Goal: Task Accomplishment & Management: Manage account settings

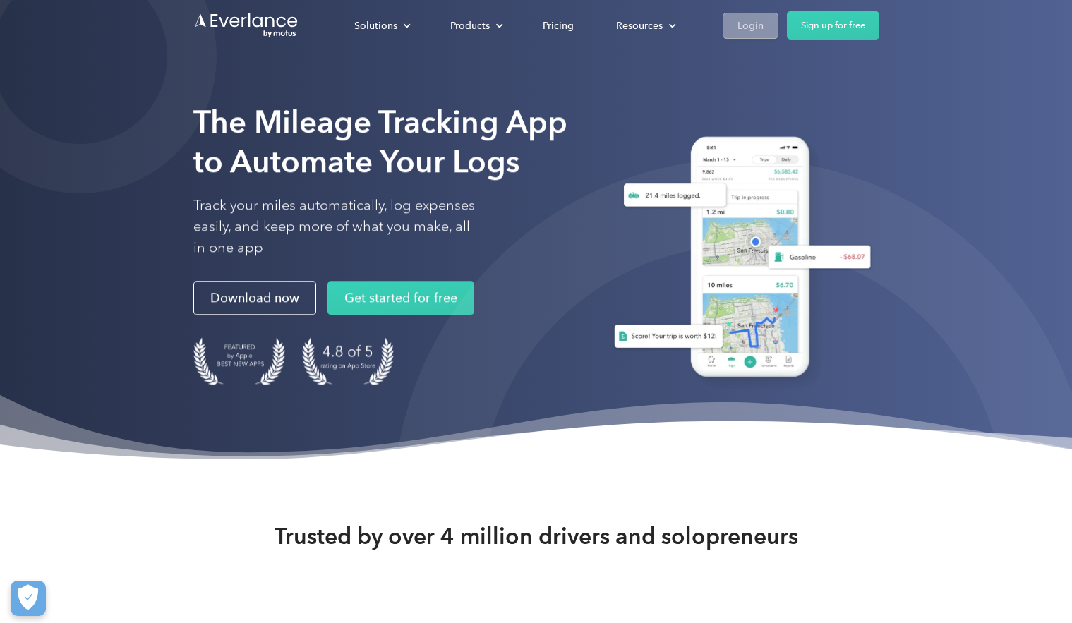
click at [756, 24] on div "Login" at bounding box center [750, 26] width 26 height 18
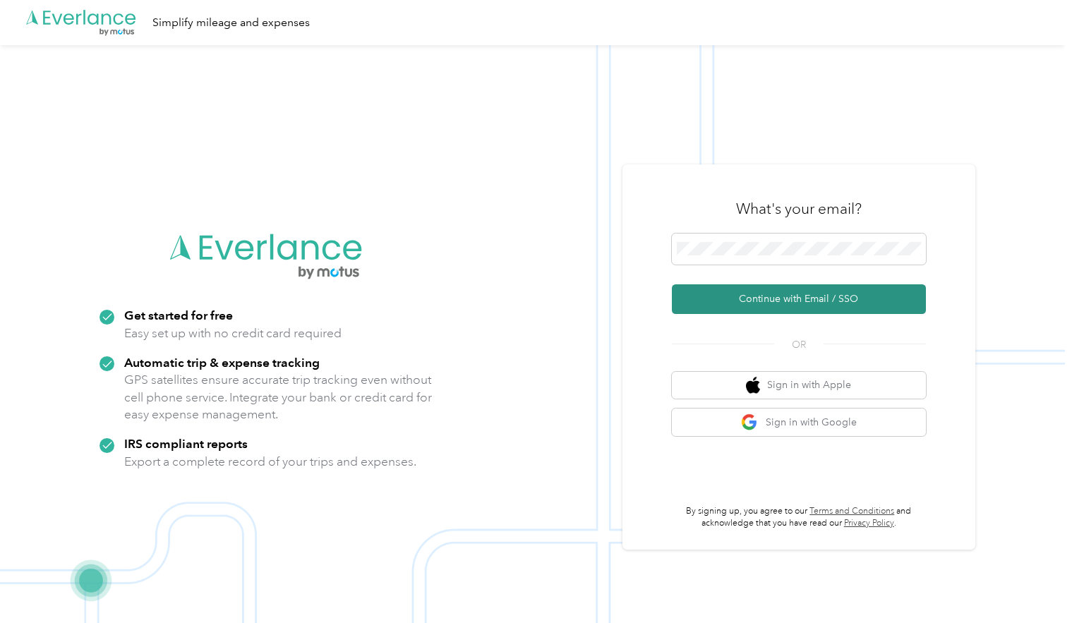
click at [787, 299] on button "Continue with Email / SSO" at bounding box center [799, 299] width 254 height 30
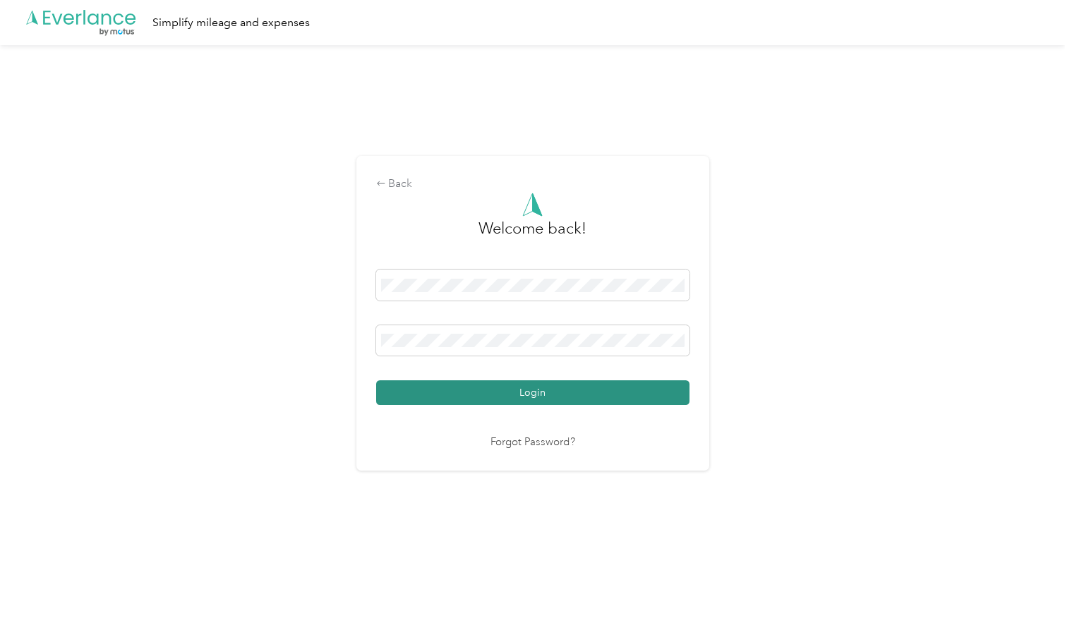
click at [523, 397] on button "Login" at bounding box center [532, 392] width 313 height 25
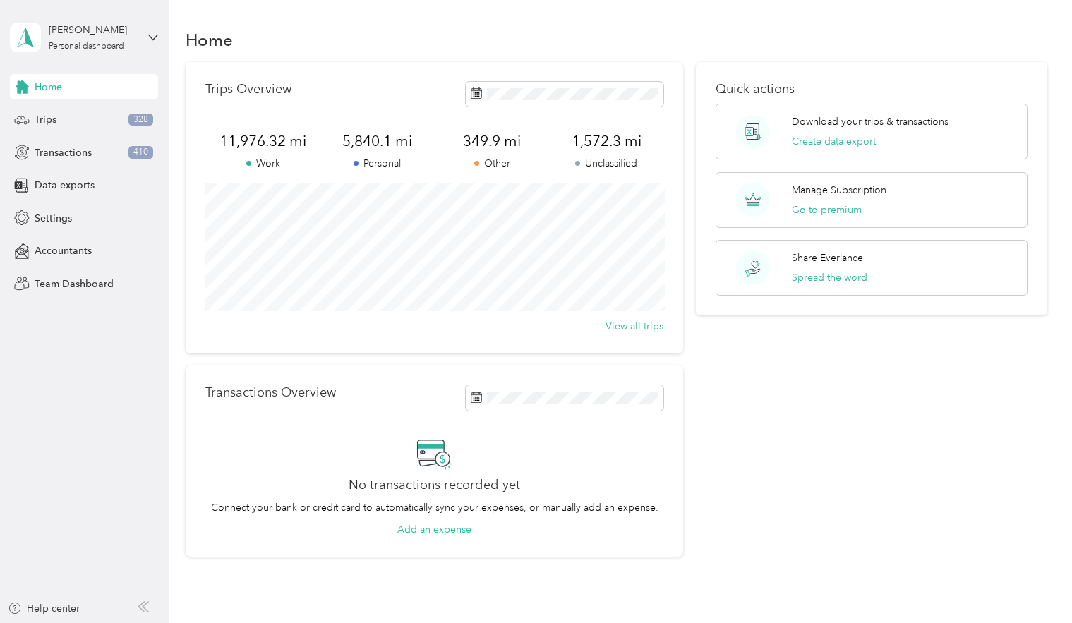
click at [44, 106] on div "Home Trips 328 Transactions 410 Data exports Settings Accountants Team Dashboard" at bounding box center [84, 185] width 148 height 222
click at [49, 119] on span "Trips" at bounding box center [46, 119] width 22 height 15
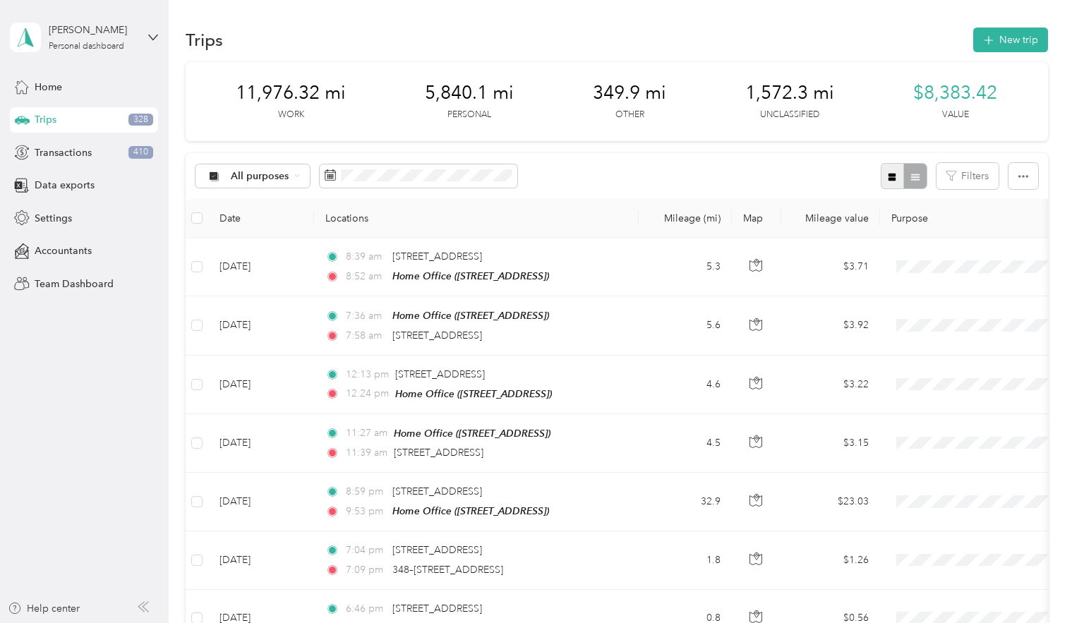
click at [892, 174] on icon "button" at bounding box center [892, 177] width 10 height 10
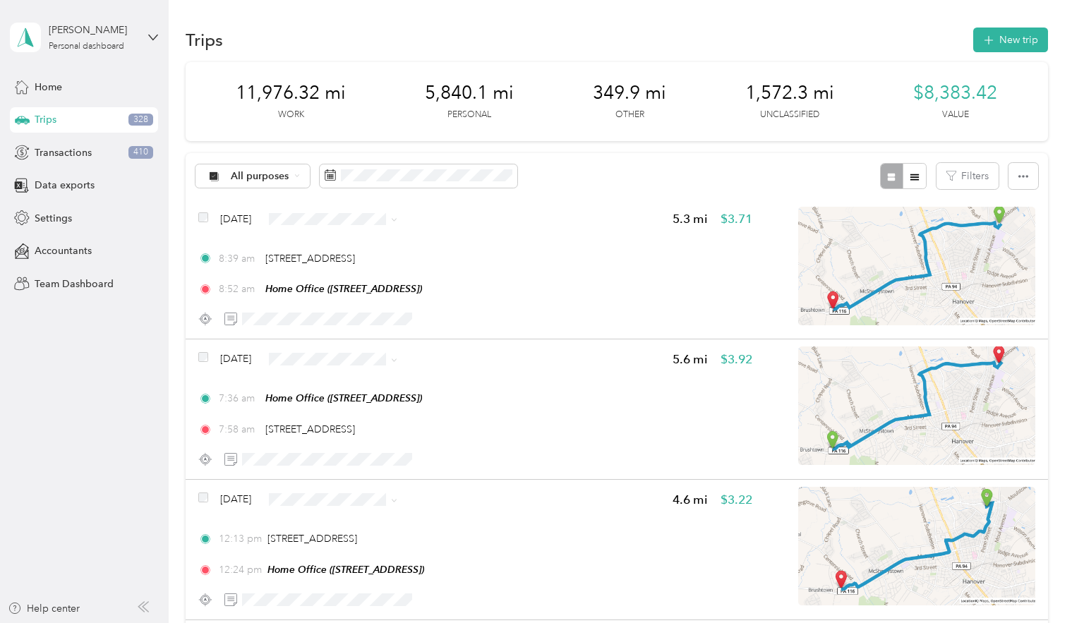
click at [349, 265] on span "Personal" at bounding box center [418, 267] width 182 height 15
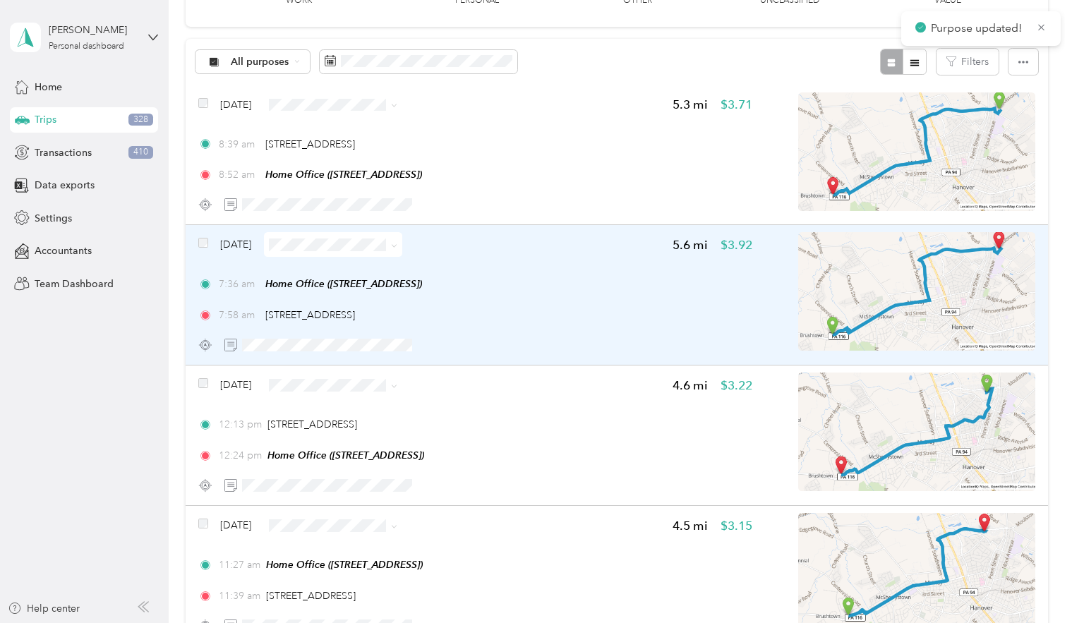
scroll to position [115, 0]
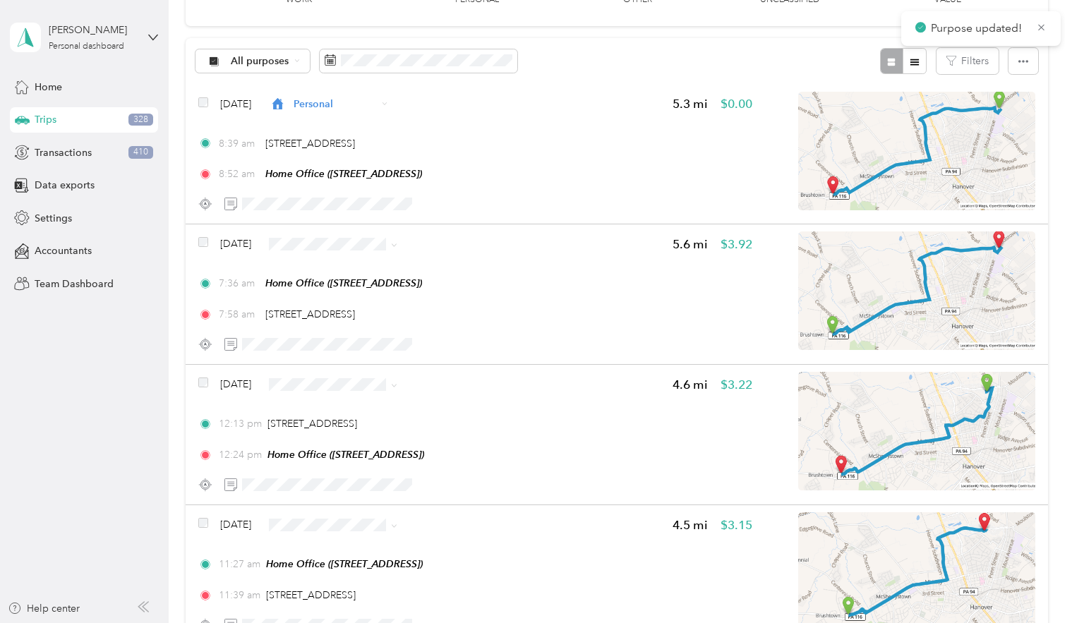
click at [351, 286] on li "Personal" at bounding box center [404, 294] width 227 height 25
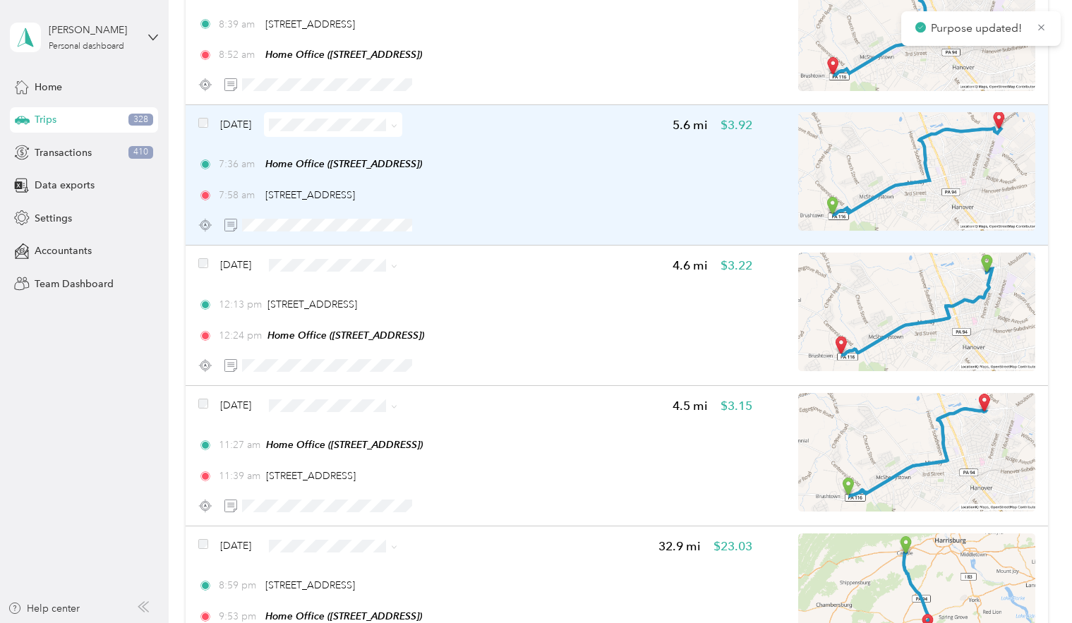
scroll to position [241, 0]
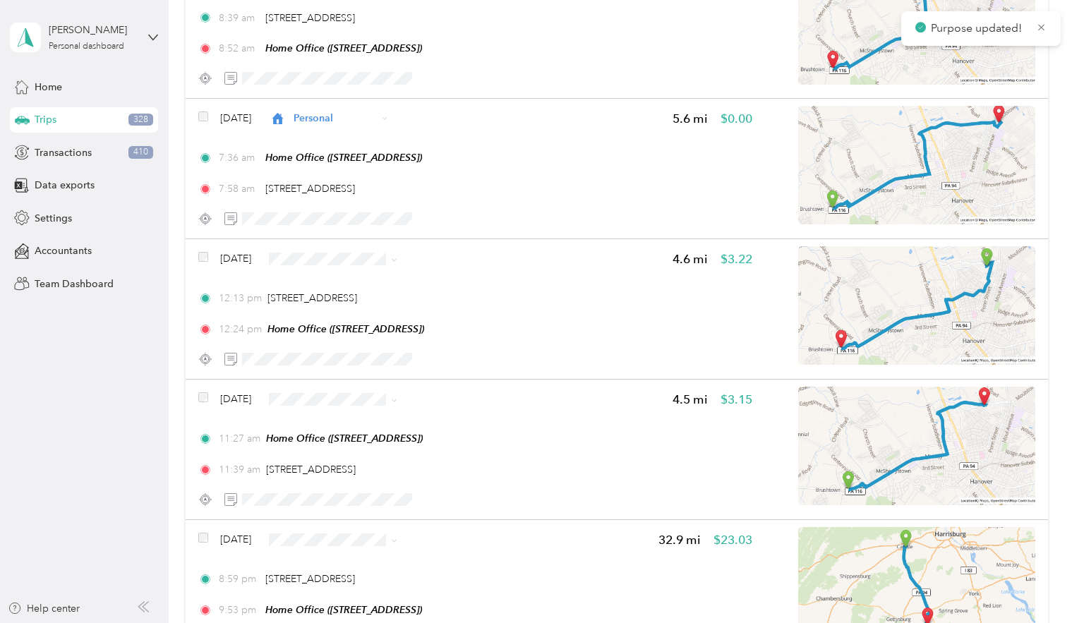
click at [353, 301] on li "Personal" at bounding box center [404, 308] width 227 height 25
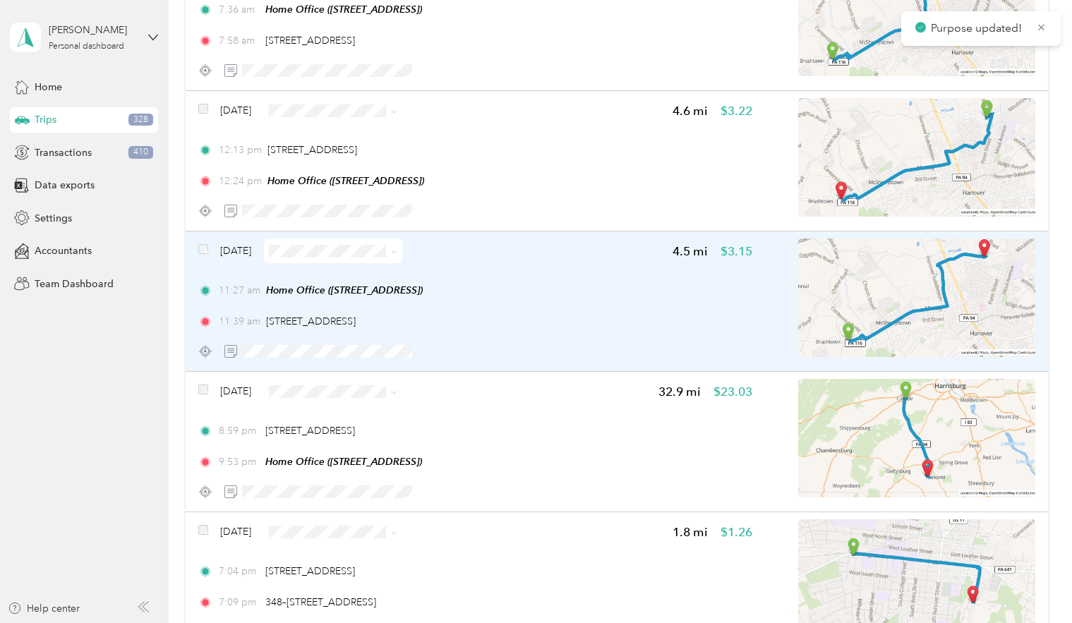
scroll to position [392, 0]
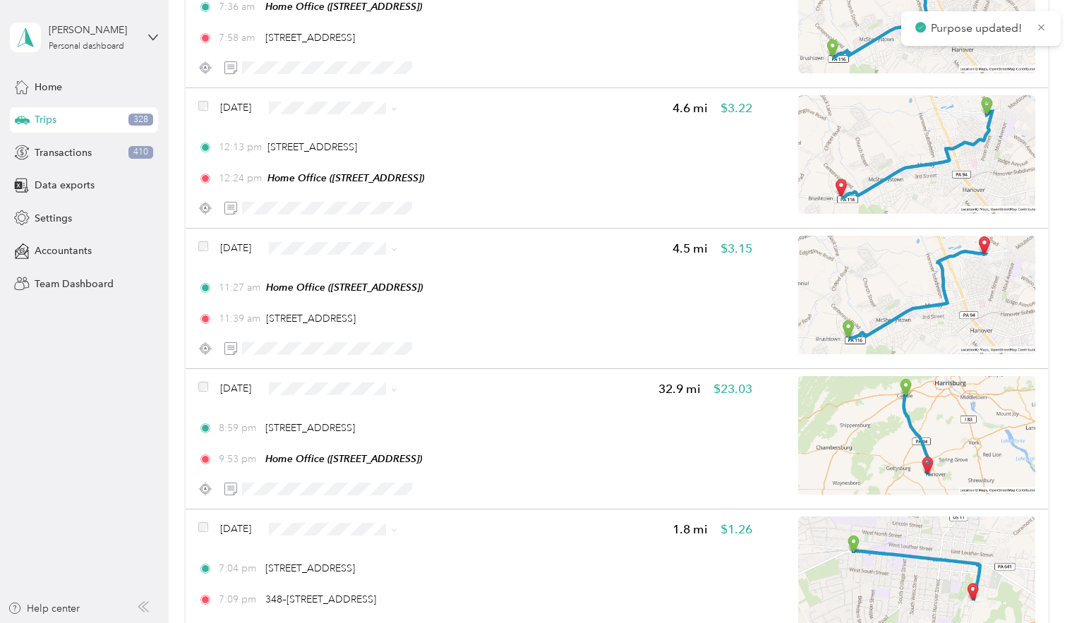
click at [355, 286] on li "Personal" at bounding box center [404, 296] width 227 height 25
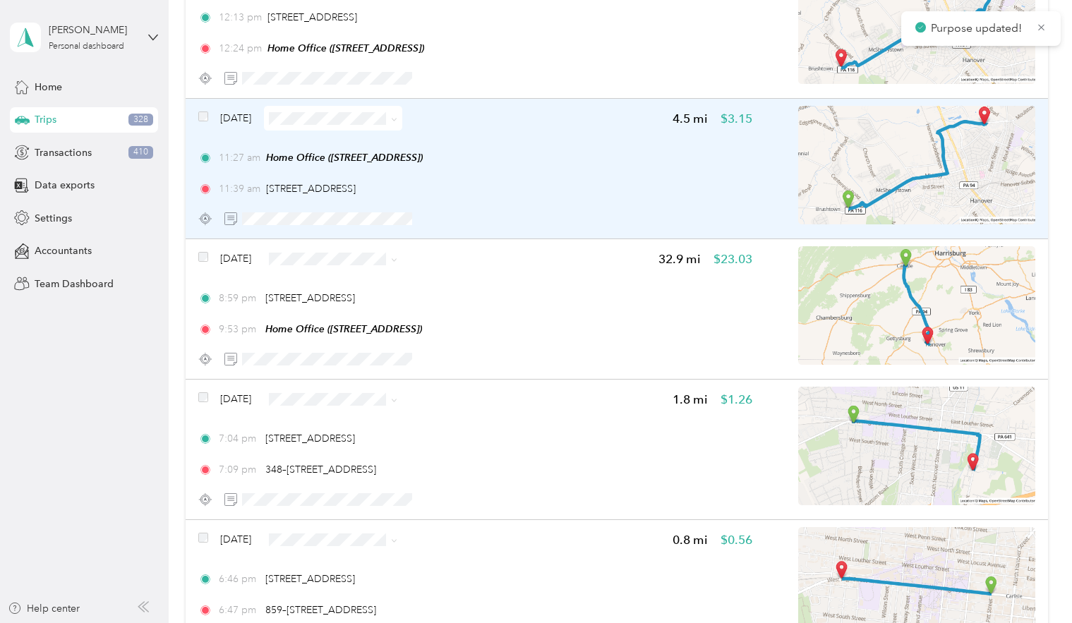
scroll to position [523, 0]
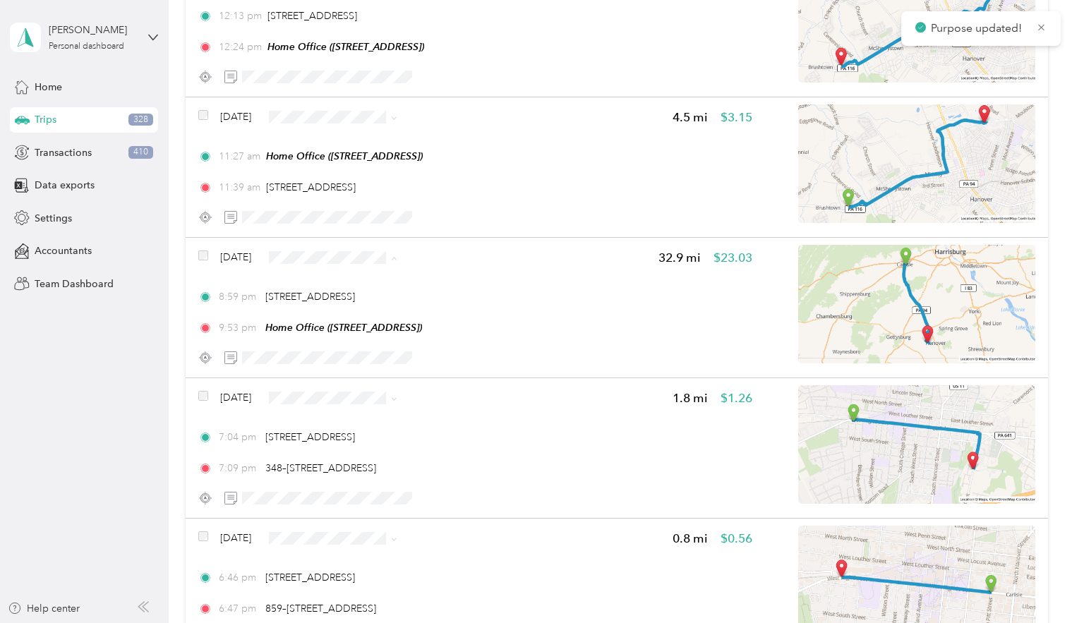
drag, startPoint x: 361, startPoint y: 304, endPoint x: 421, endPoint y: 320, distance: 62.8
click at [361, 304] on span "Personal" at bounding box center [418, 307] width 182 height 15
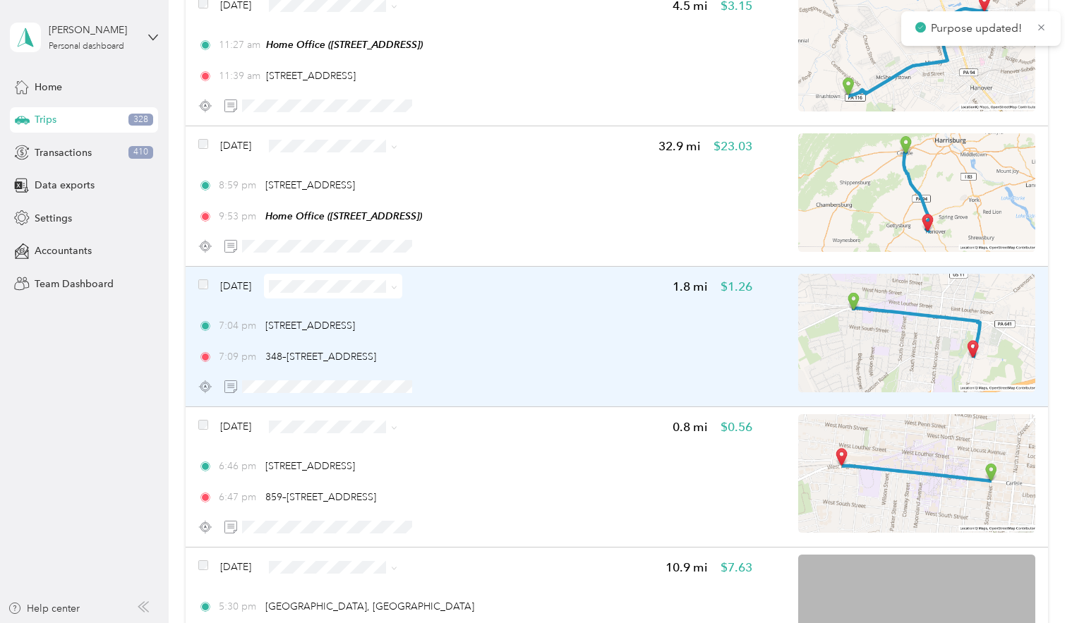
scroll to position [637, 0]
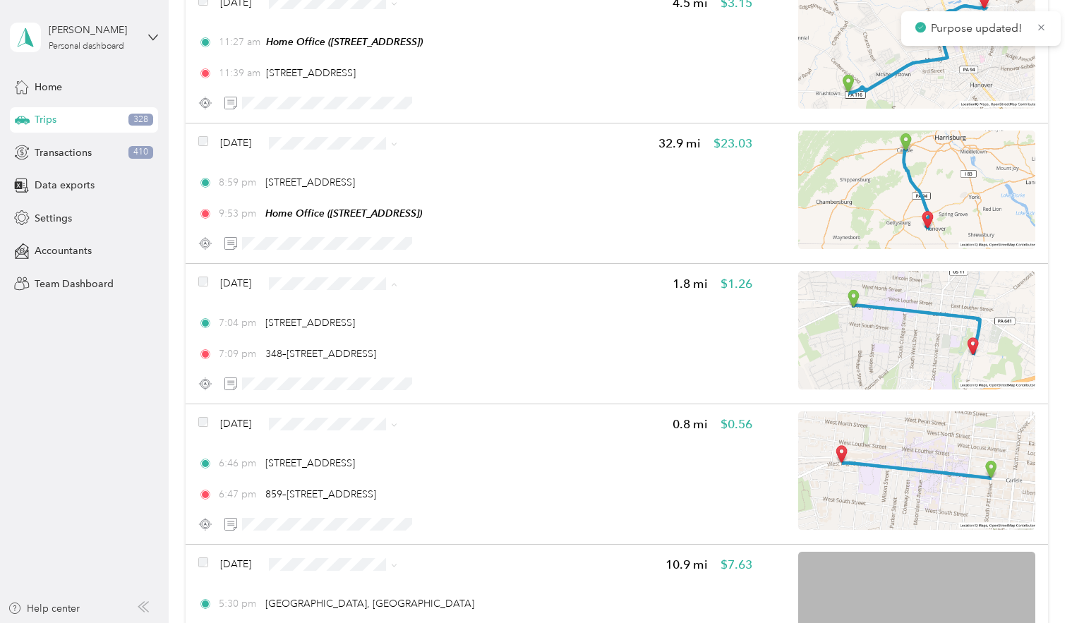
drag, startPoint x: 349, startPoint y: 325, endPoint x: 372, endPoint y: 328, distance: 22.8
click at [349, 325] on li "Personal" at bounding box center [404, 333] width 227 height 25
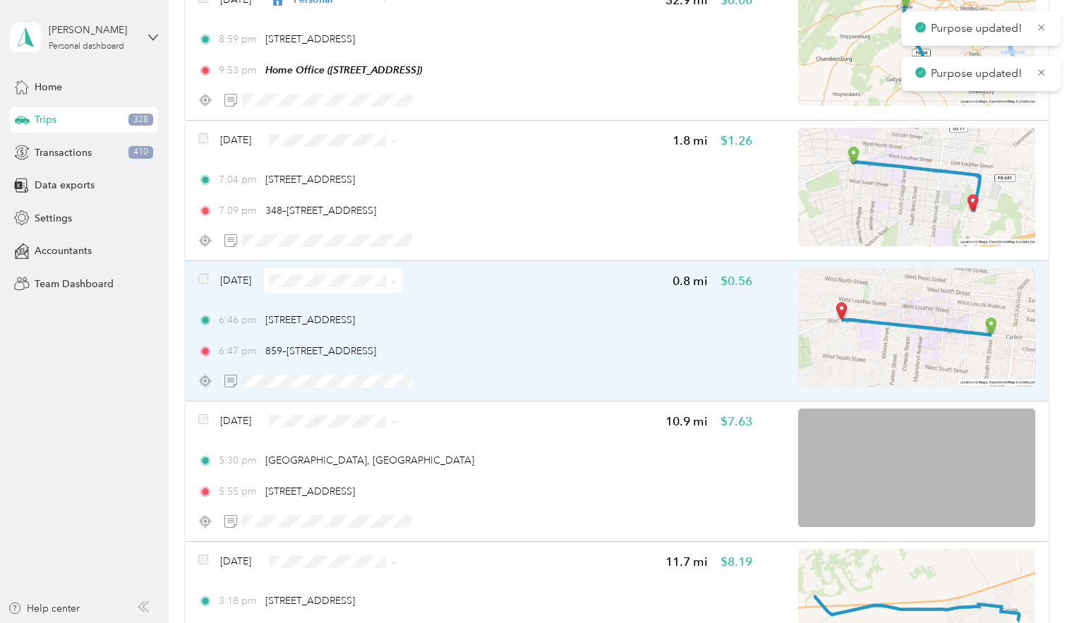
scroll to position [781, 0]
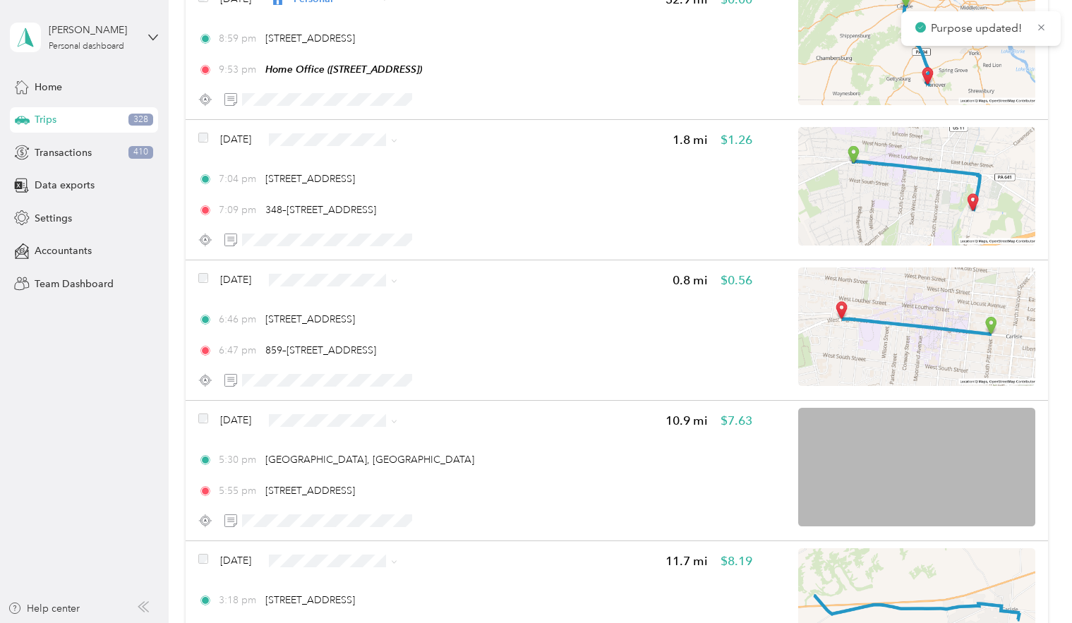
click at [363, 332] on span "Personal" at bounding box center [418, 328] width 182 height 15
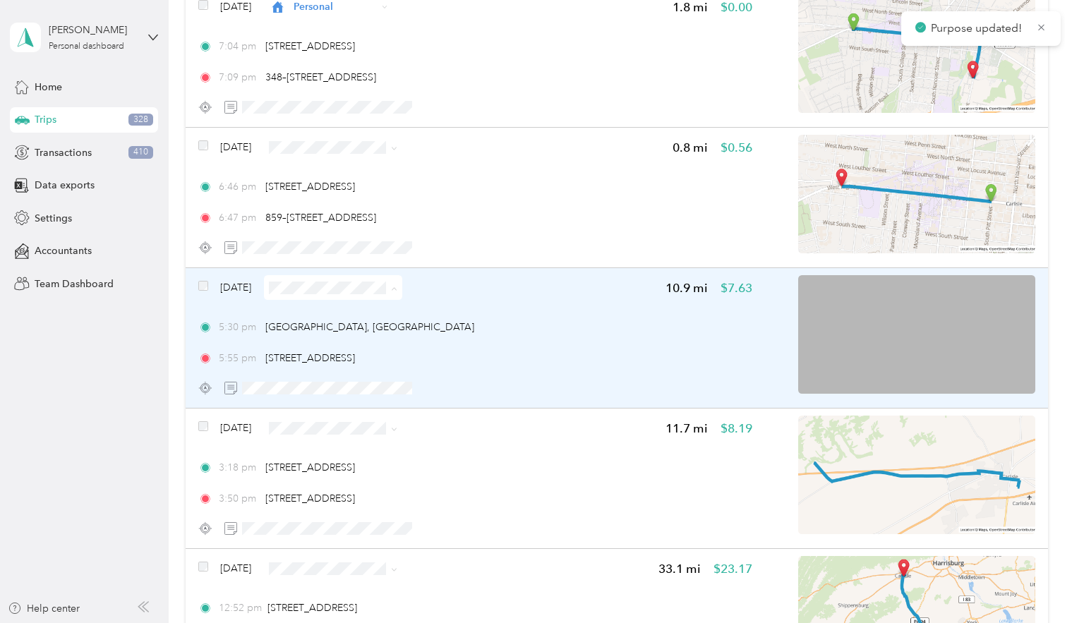
scroll to position [919, 0]
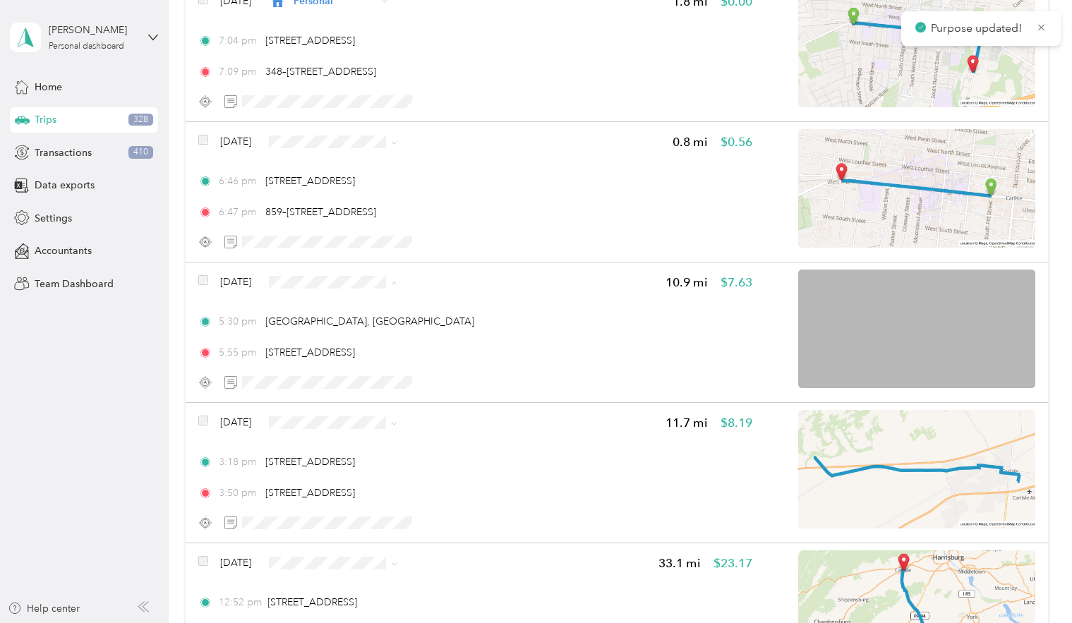
drag, startPoint x: 344, startPoint y: 326, endPoint x: 398, endPoint y: 334, distance: 55.0
click at [344, 326] on span "Personal" at bounding box center [418, 332] width 182 height 15
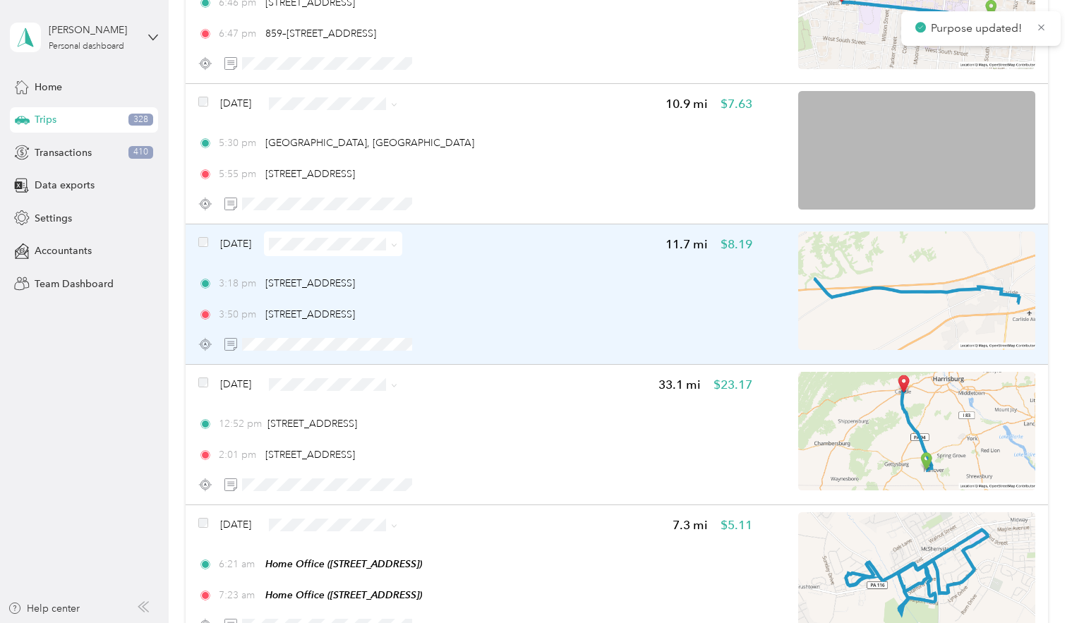
scroll to position [1099, 0]
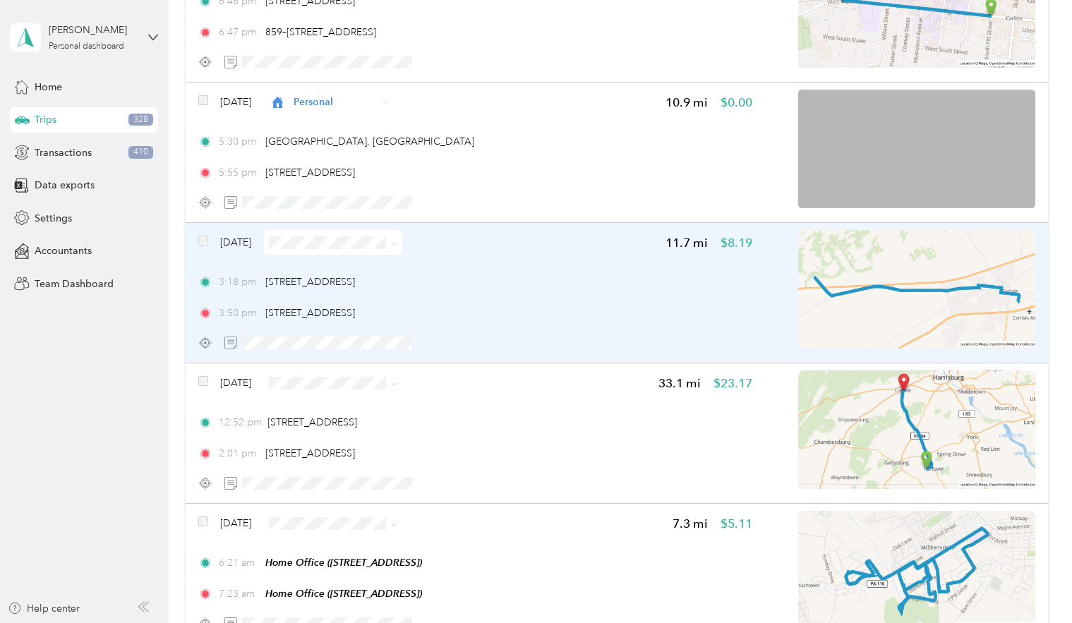
click at [367, 286] on span "Personal" at bounding box center [418, 292] width 182 height 15
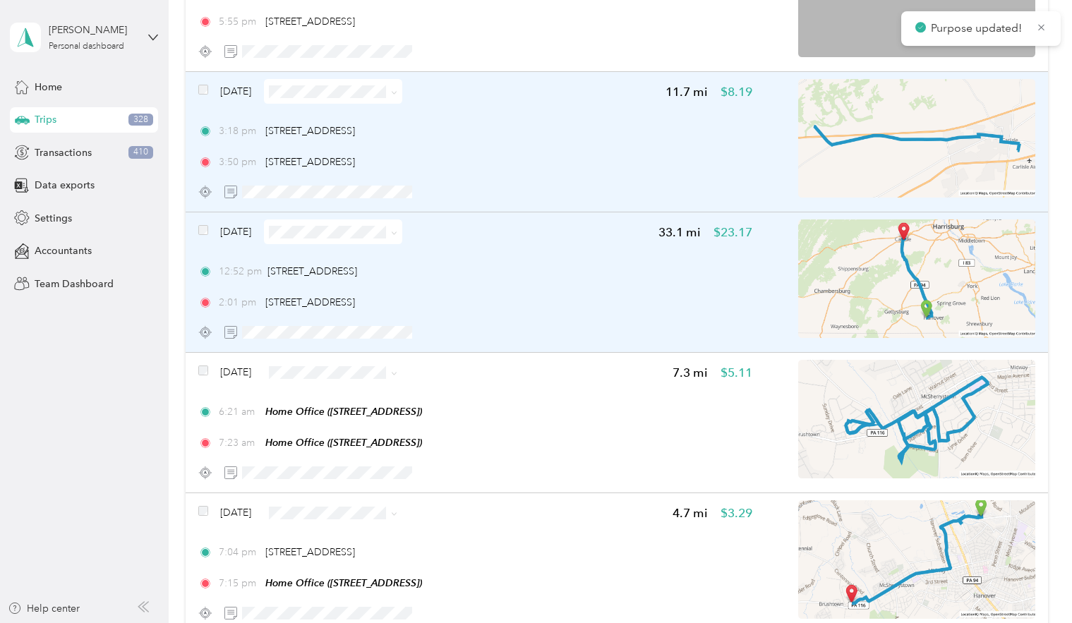
scroll to position [1252, 0]
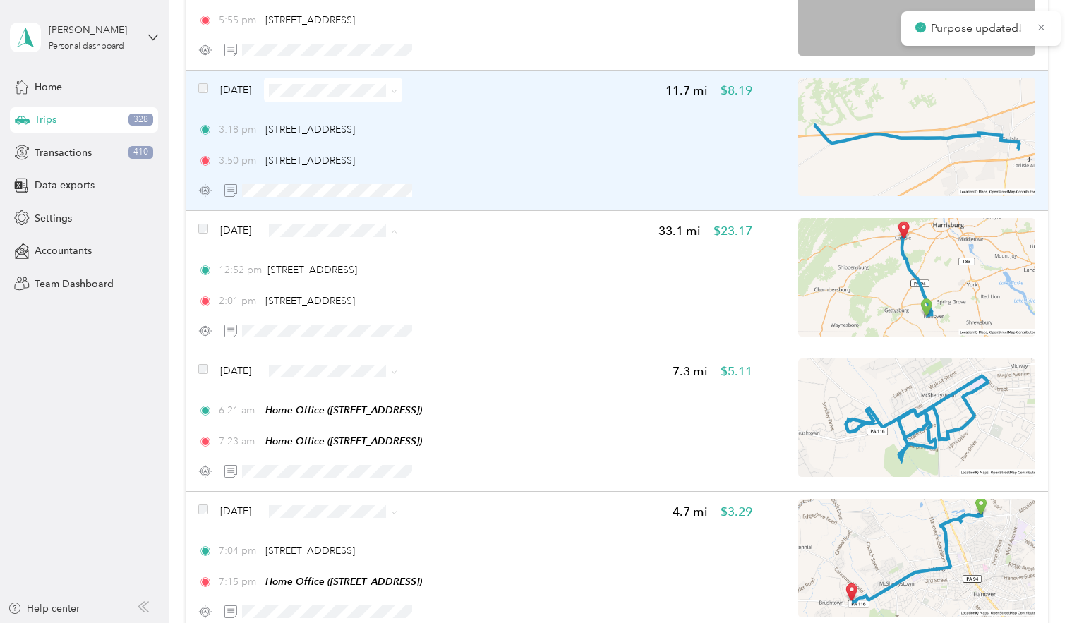
click at [381, 282] on span "Personal" at bounding box center [418, 280] width 182 height 15
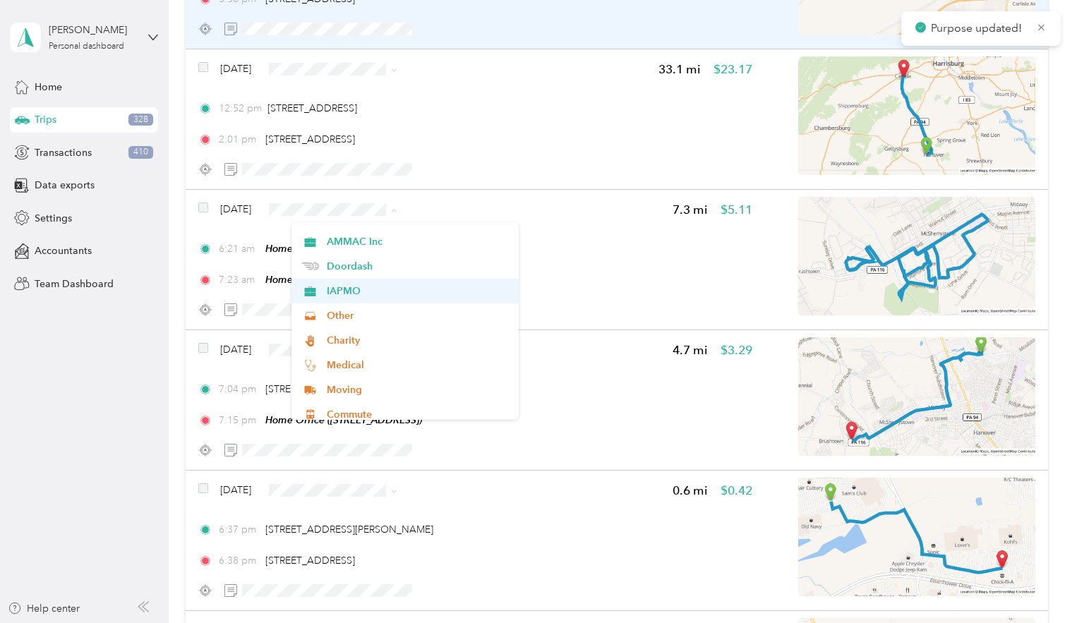
scroll to position [148, 0]
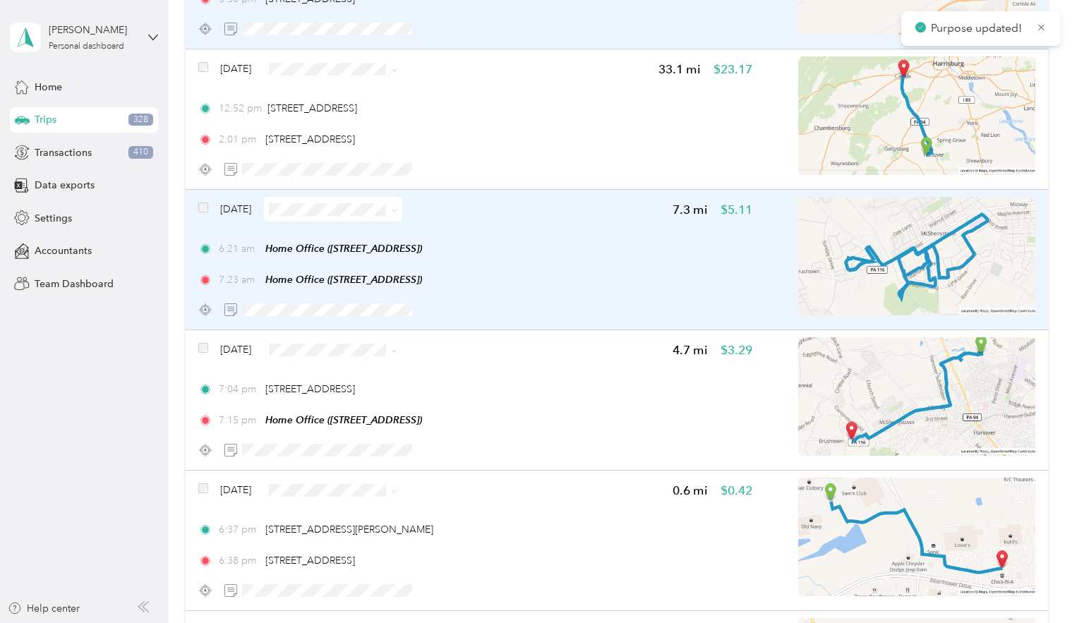
drag, startPoint x: 353, startPoint y: 306, endPoint x: 494, endPoint y: 328, distance: 142.8
click at [353, 306] on span "Other" at bounding box center [418, 307] width 182 height 15
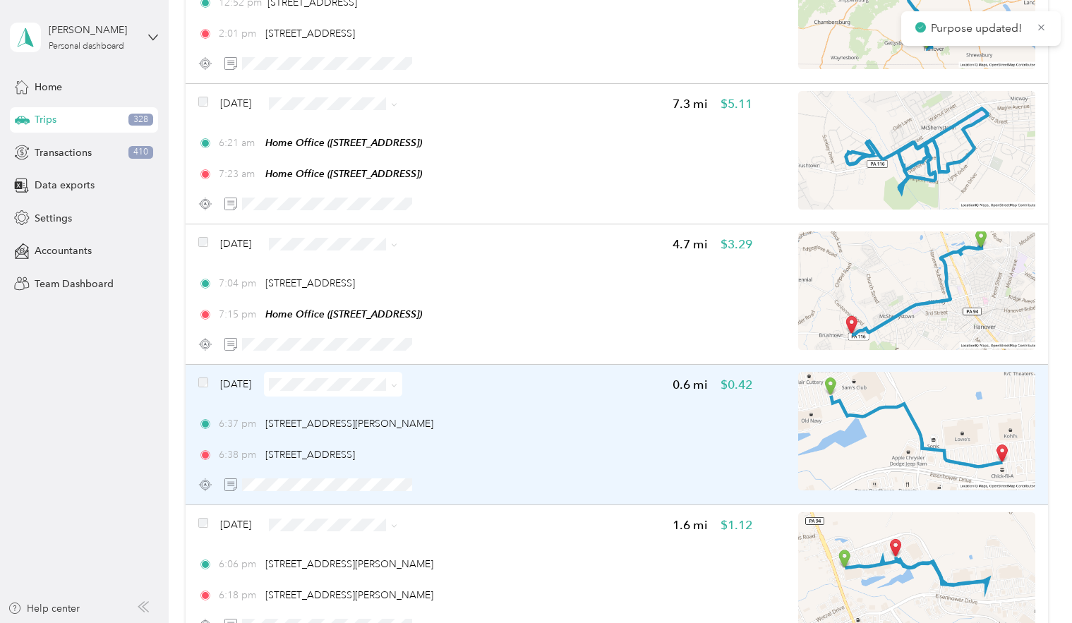
scroll to position [1562, 0]
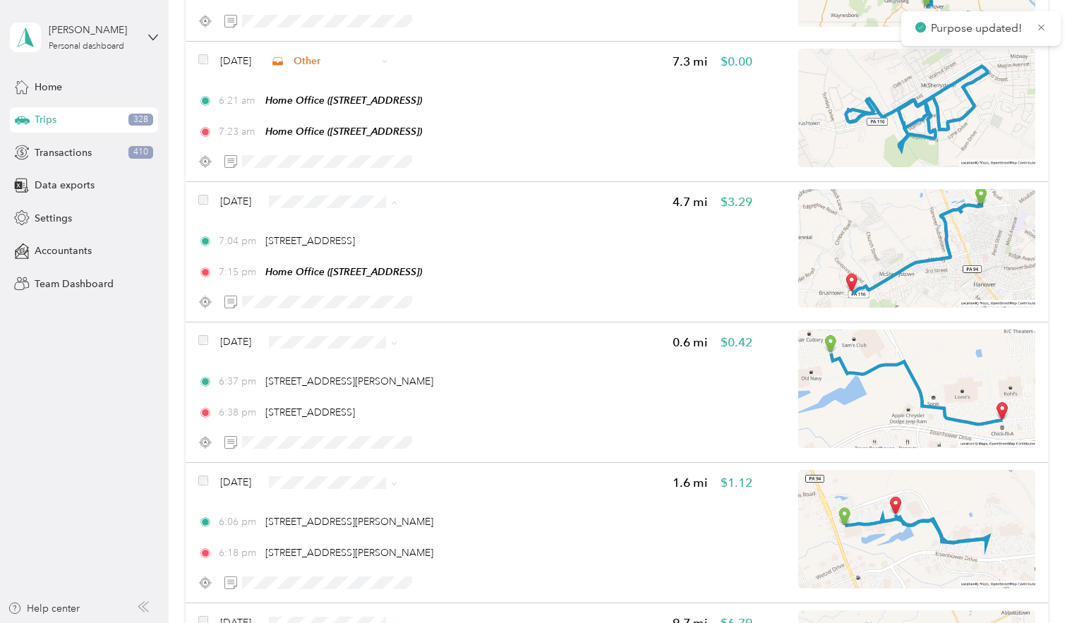
click at [392, 253] on span "Personal" at bounding box center [418, 251] width 182 height 15
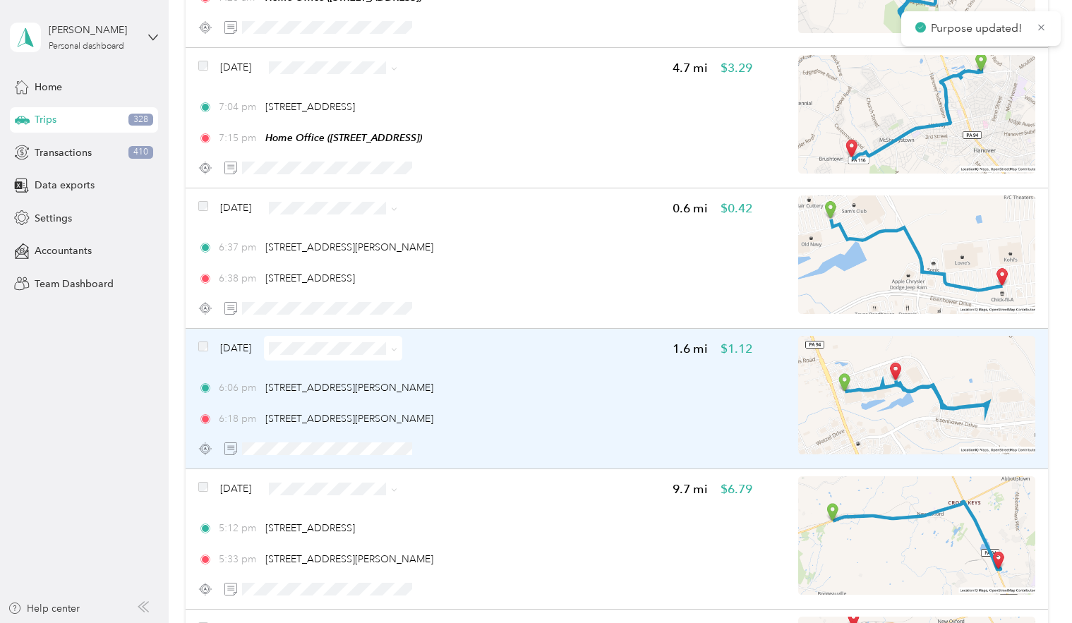
scroll to position [1698, 0]
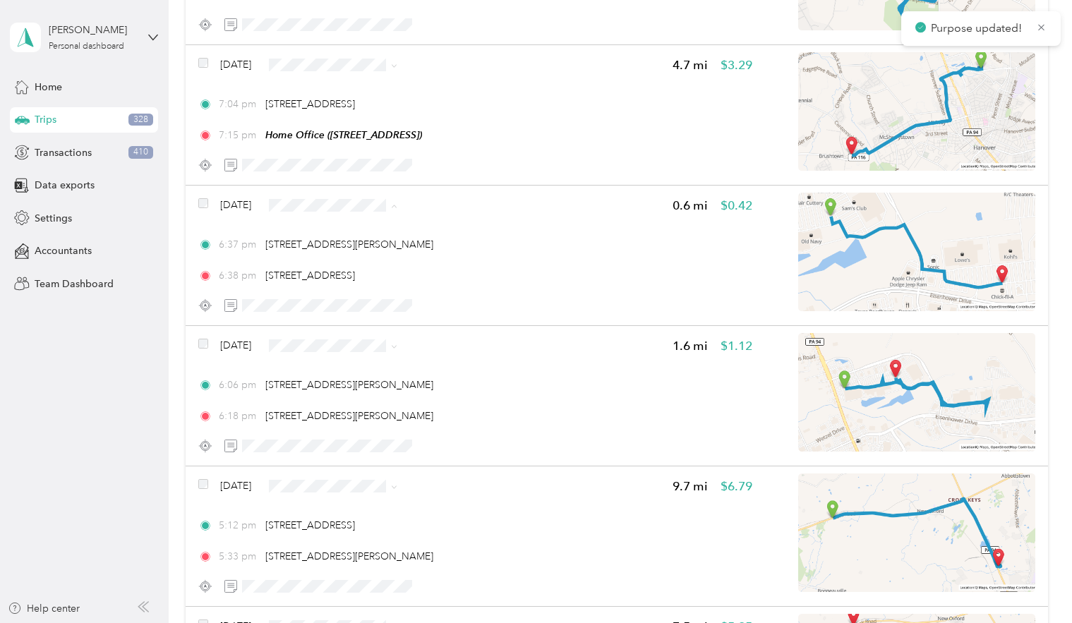
click at [373, 256] on span "Personal" at bounding box center [418, 255] width 182 height 15
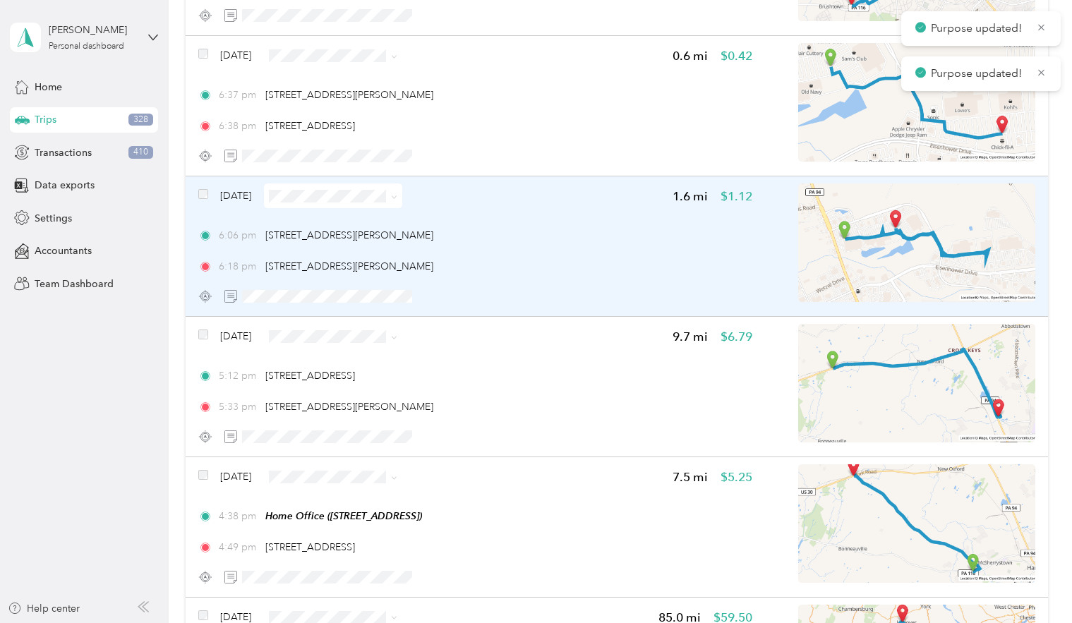
scroll to position [1849, 0]
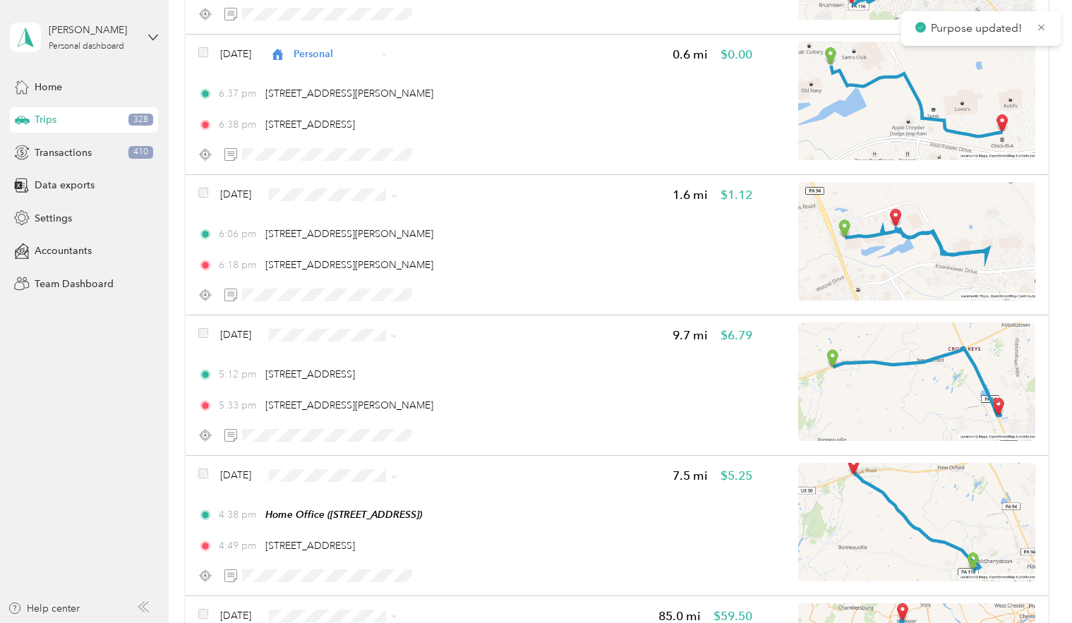
click at [367, 244] on span "Personal" at bounding box center [418, 244] width 182 height 15
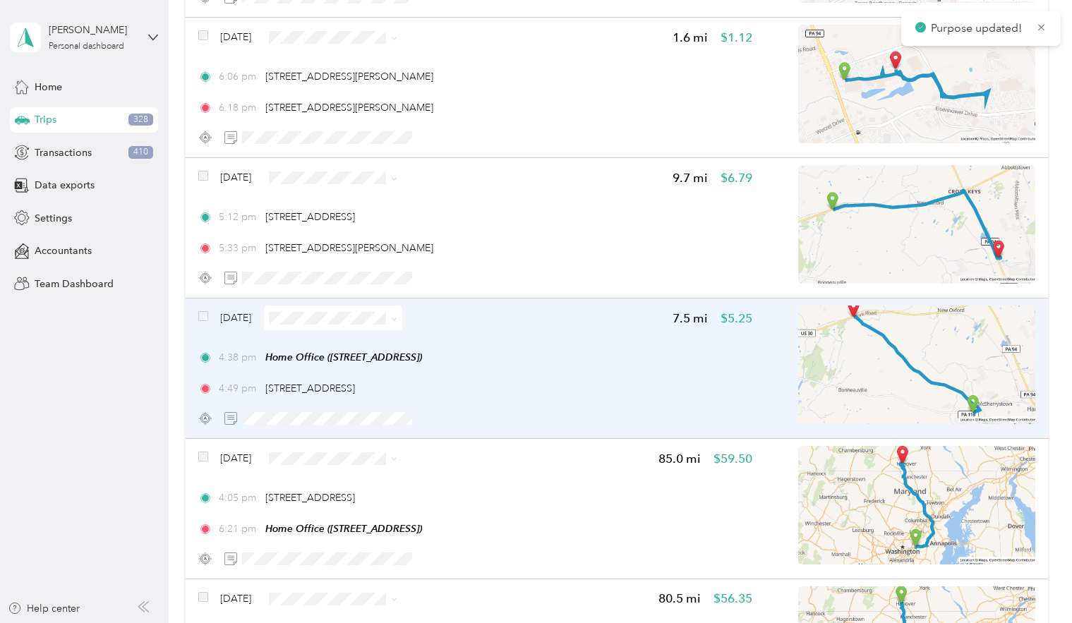
scroll to position [2009, 0]
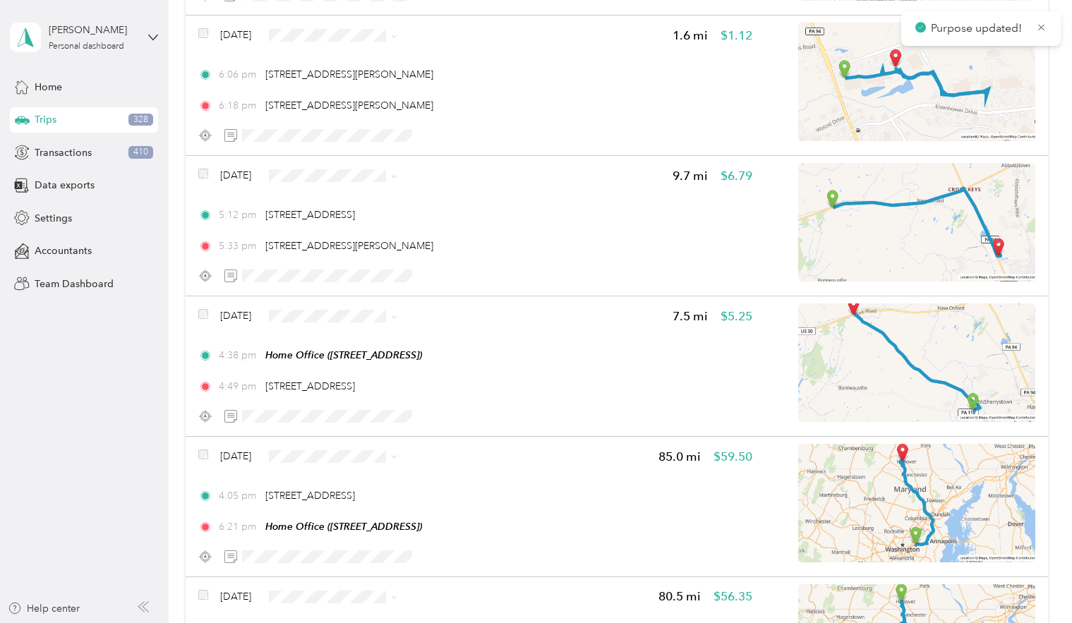
click at [361, 220] on span "Personal" at bounding box center [418, 225] width 182 height 15
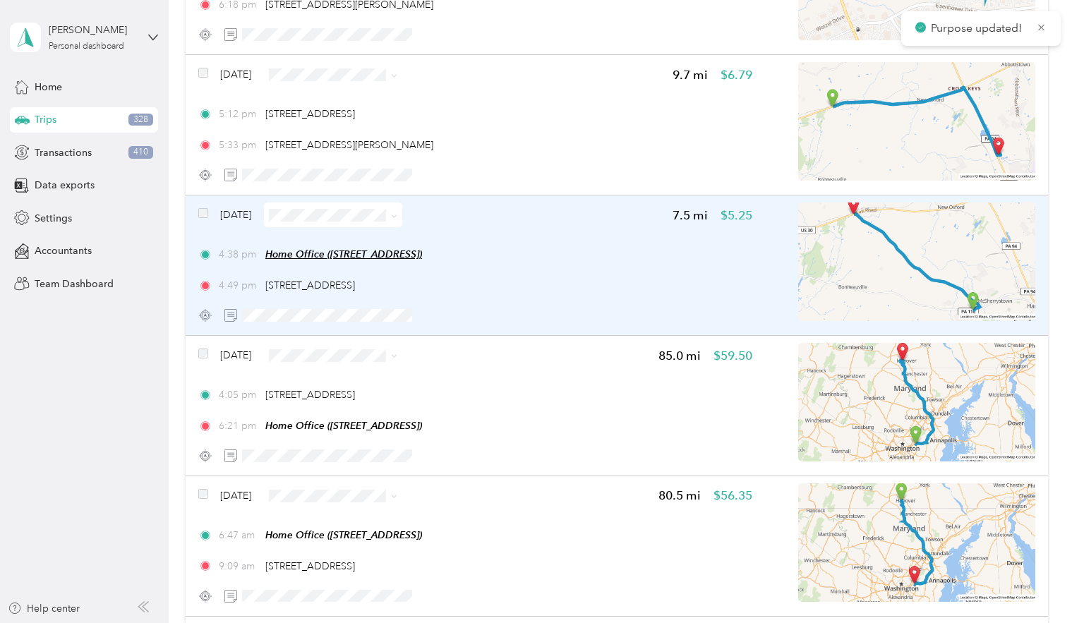
scroll to position [2111, 0]
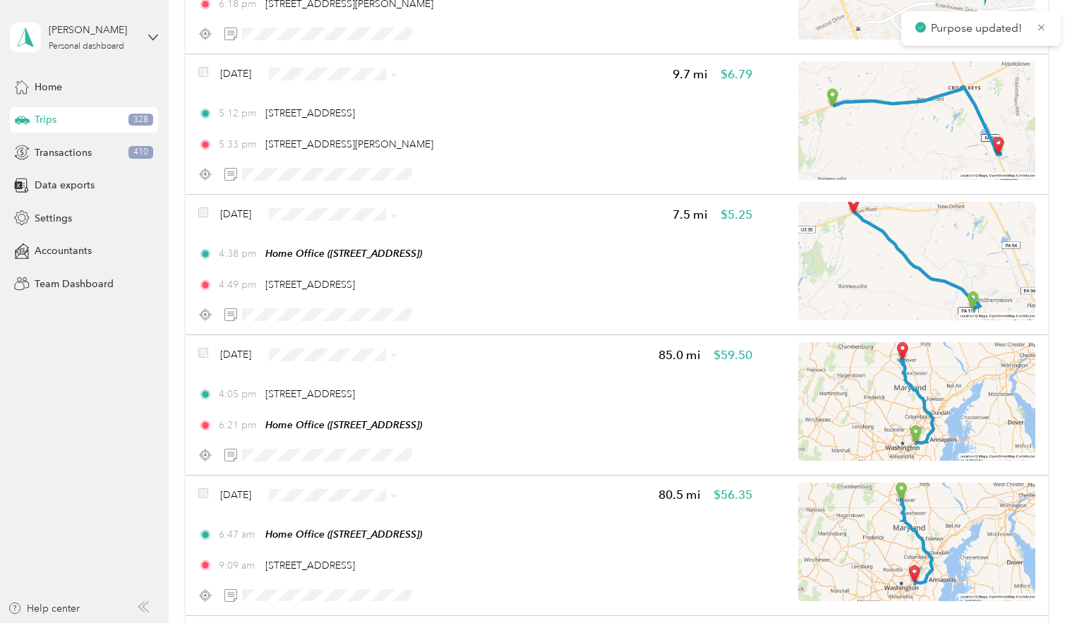
click at [369, 262] on span "Personal" at bounding box center [418, 261] width 182 height 15
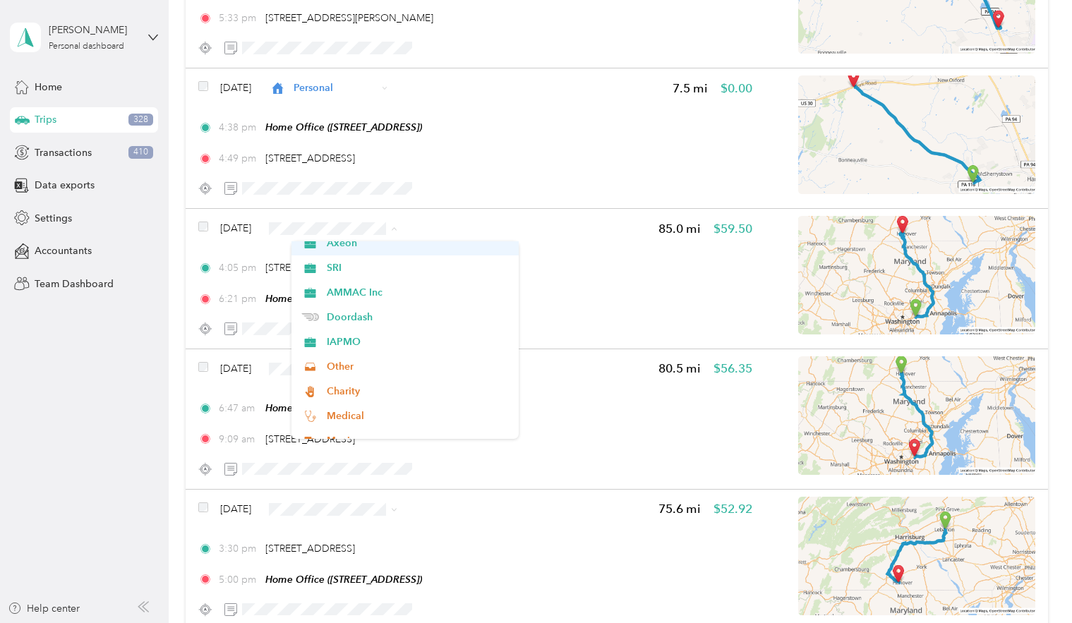
scroll to position [111, 0]
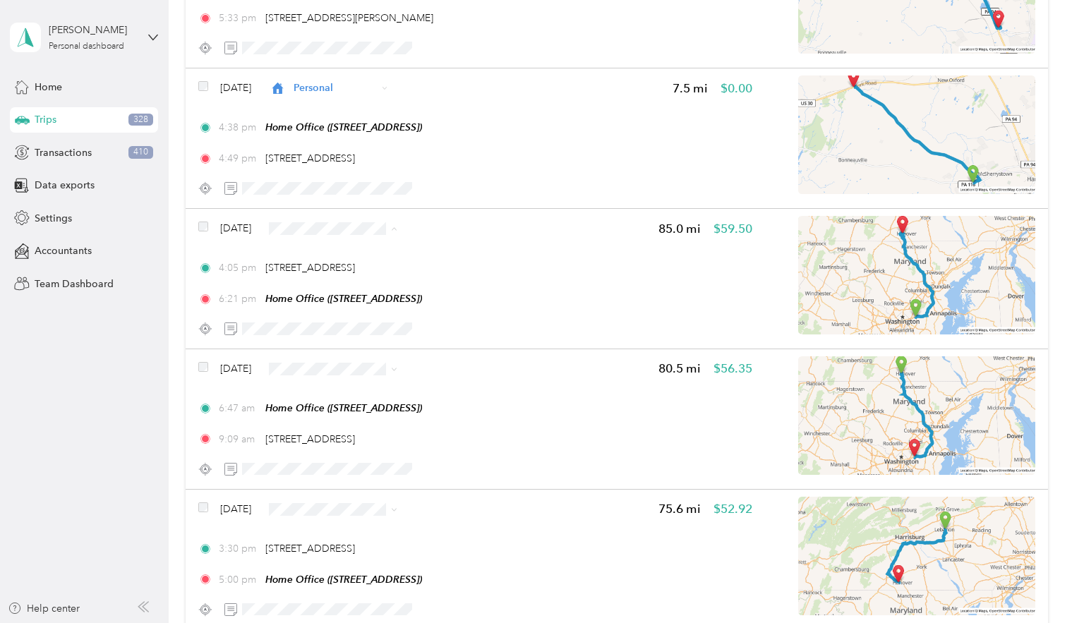
click at [337, 342] on span "IAPMO" at bounding box center [418, 340] width 182 height 15
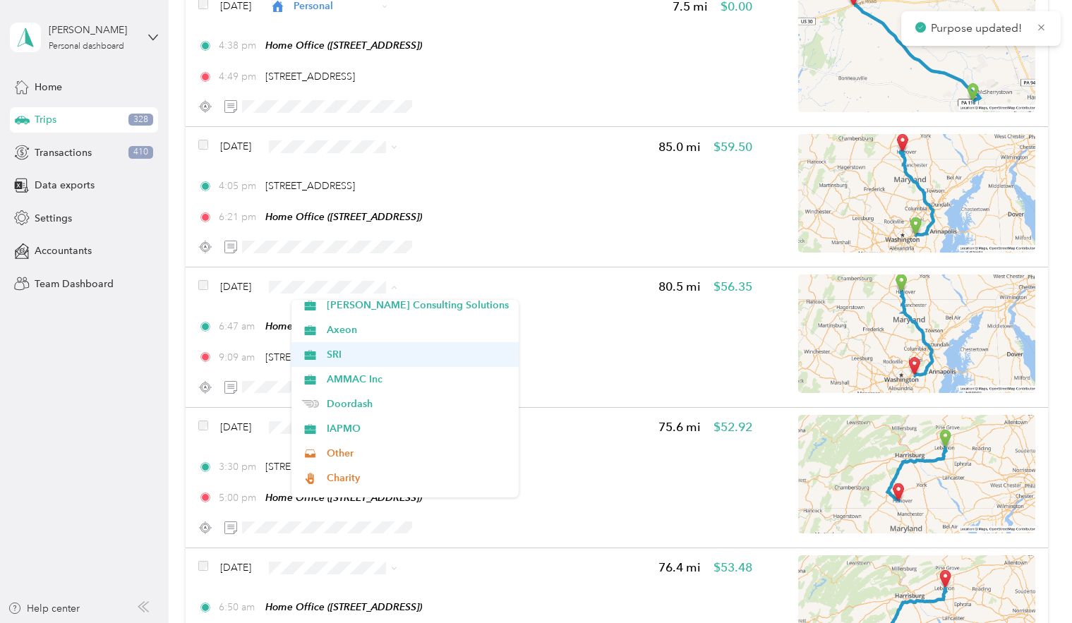
scroll to position [82, 0]
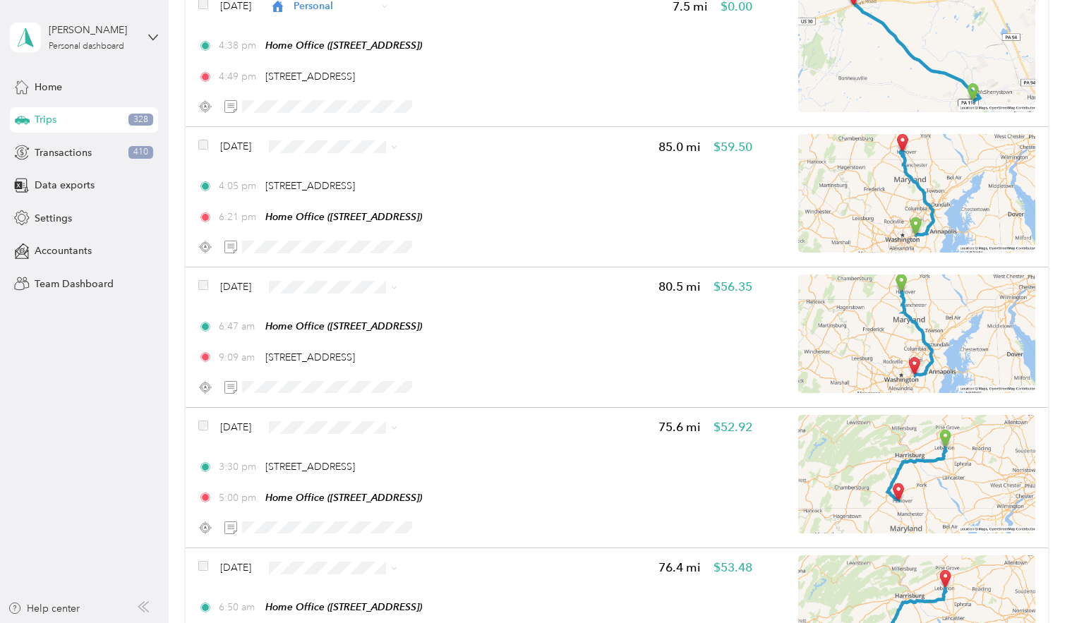
drag, startPoint x: 346, startPoint y: 422, endPoint x: 441, endPoint y: 435, distance: 95.4
click at [346, 422] on span "IAPMO" at bounding box center [418, 423] width 182 height 15
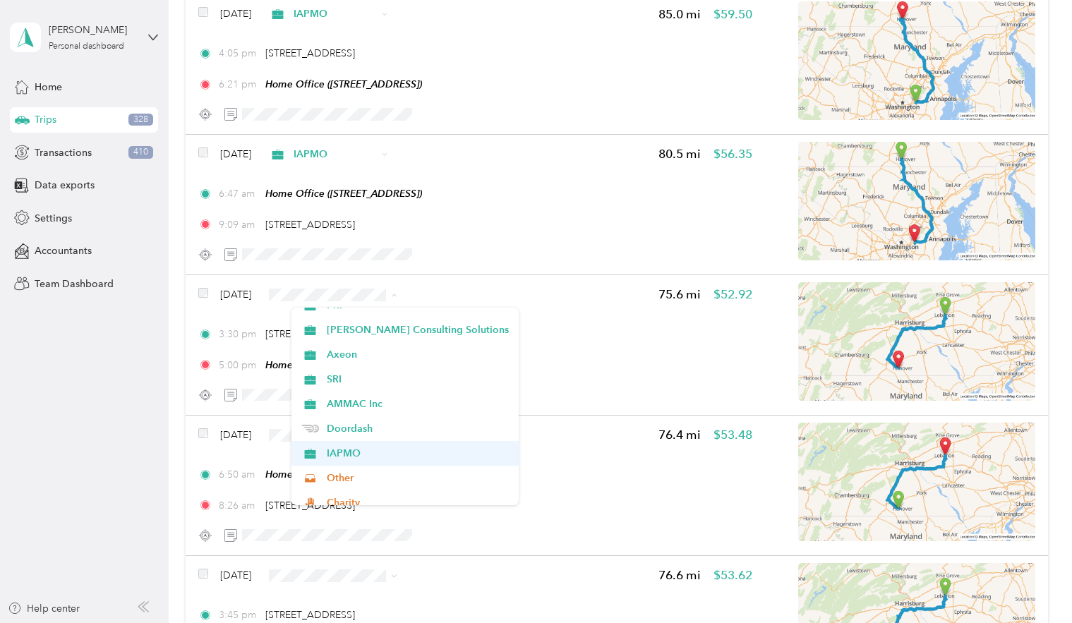
scroll to position [66, 0]
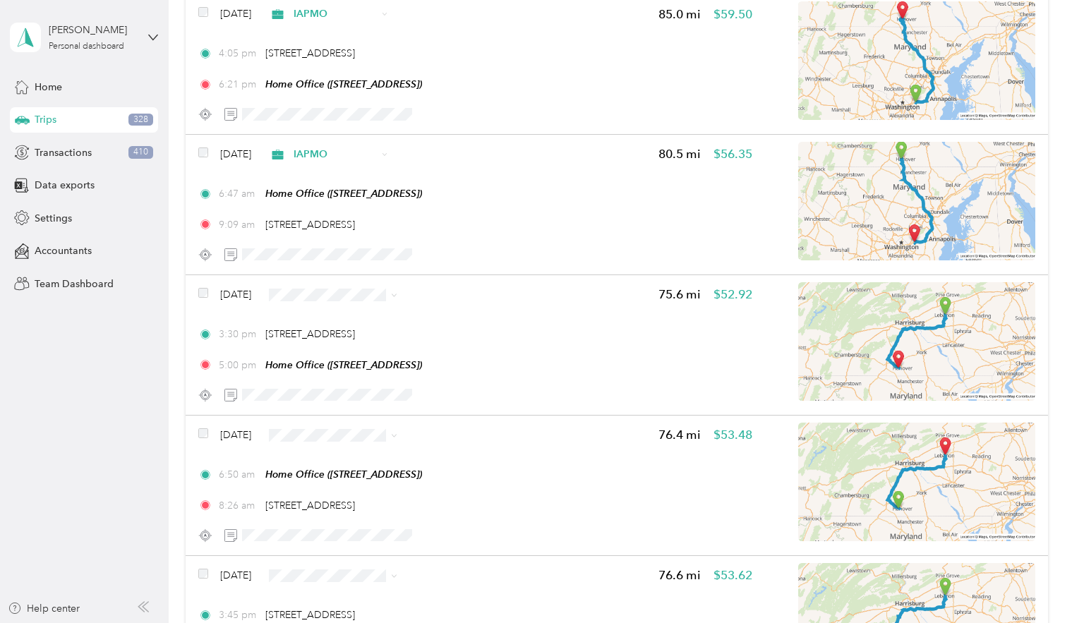
click at [346, 443] on li "IAPMO" at bounding box center [404, 452] width 227 height 25
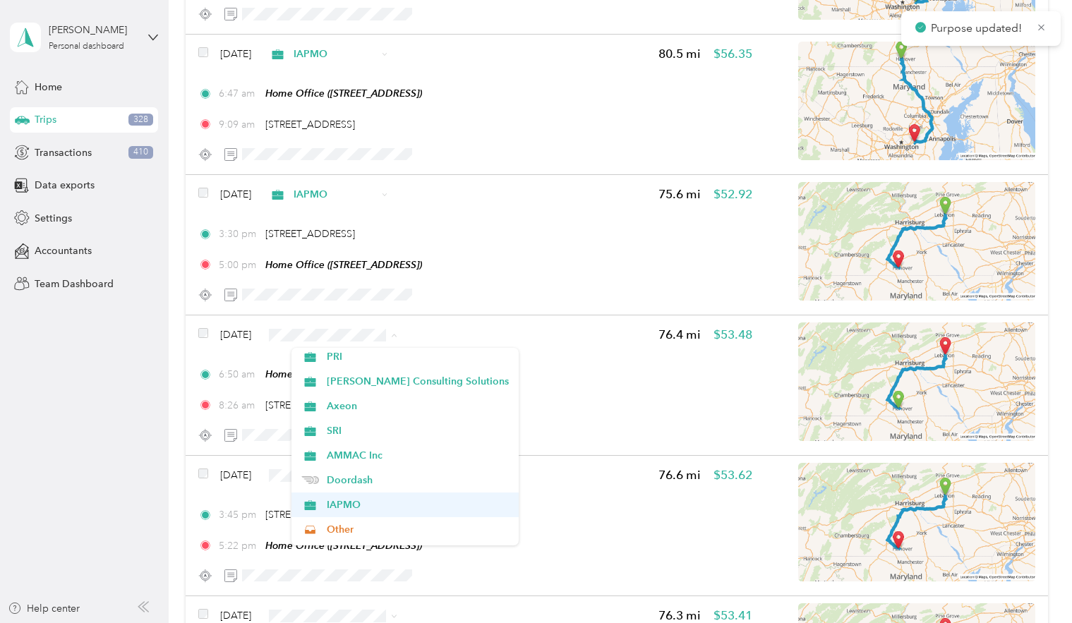
scroll to position [54, 0]
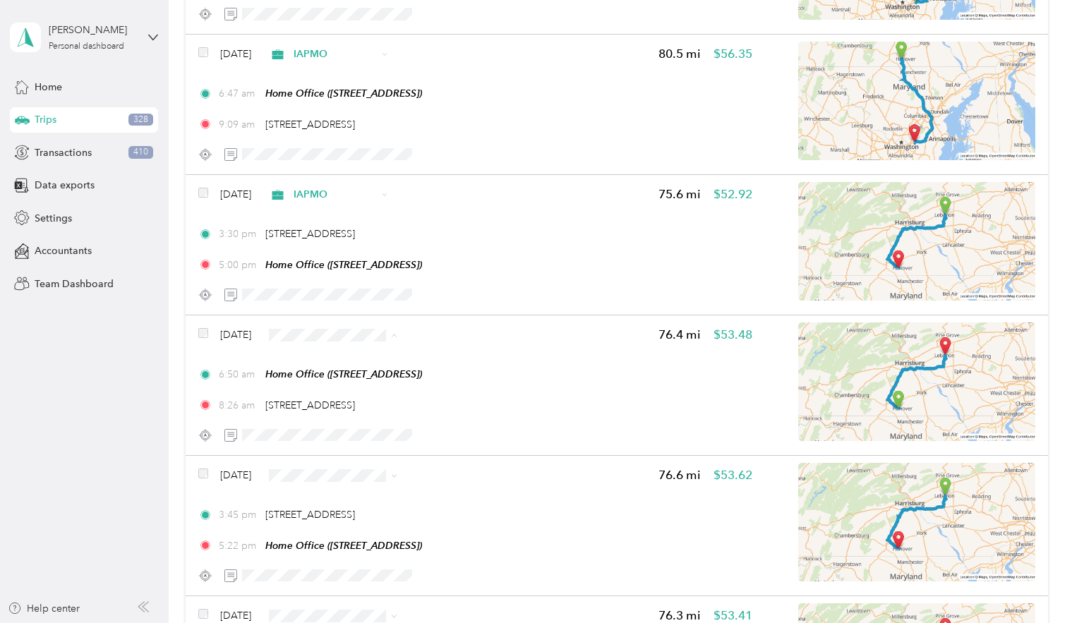
click at [337, 497] on span "IAPMO" at bounding box center [418, 504] width 182 height 15
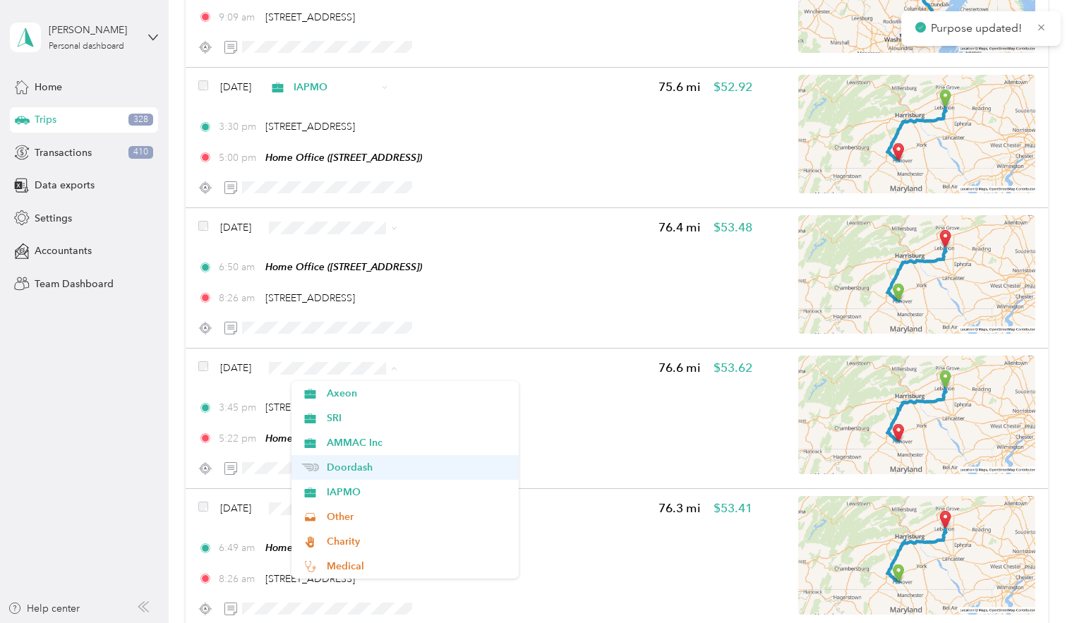
scroll to position [104, 0]
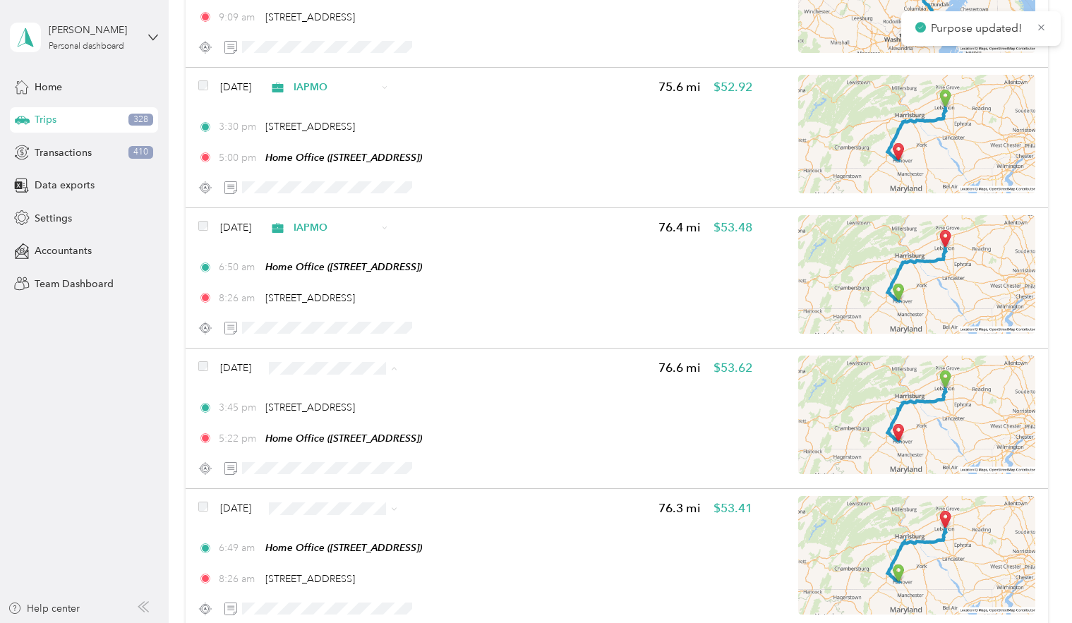
click at [354, 476] on li "IAPMO" at bounding box center [404, 486] width 227 height 25
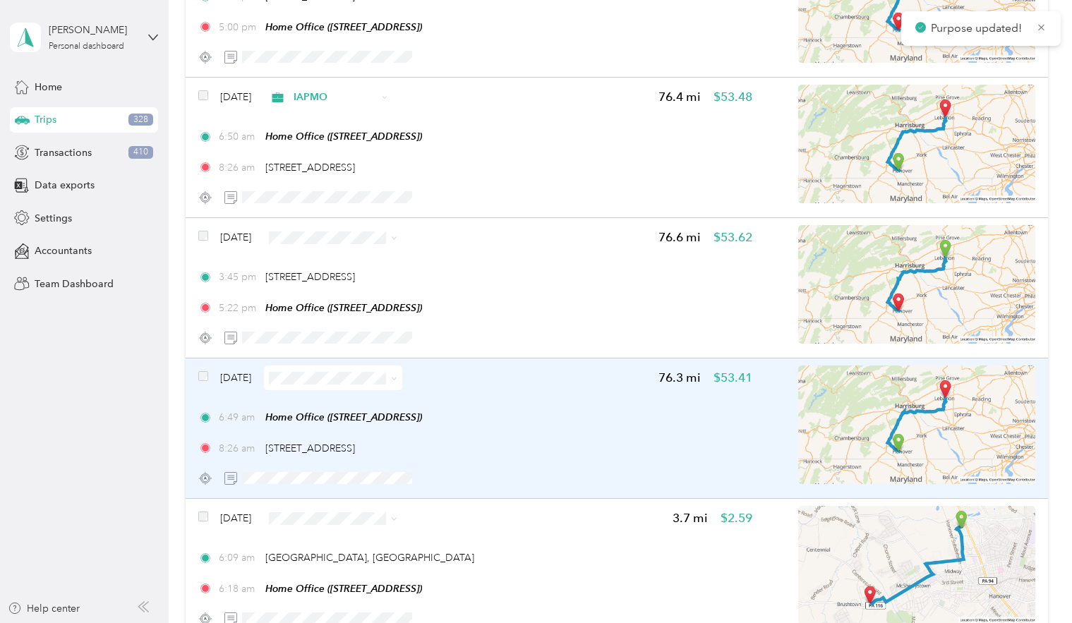
scroll to position [0, 0]
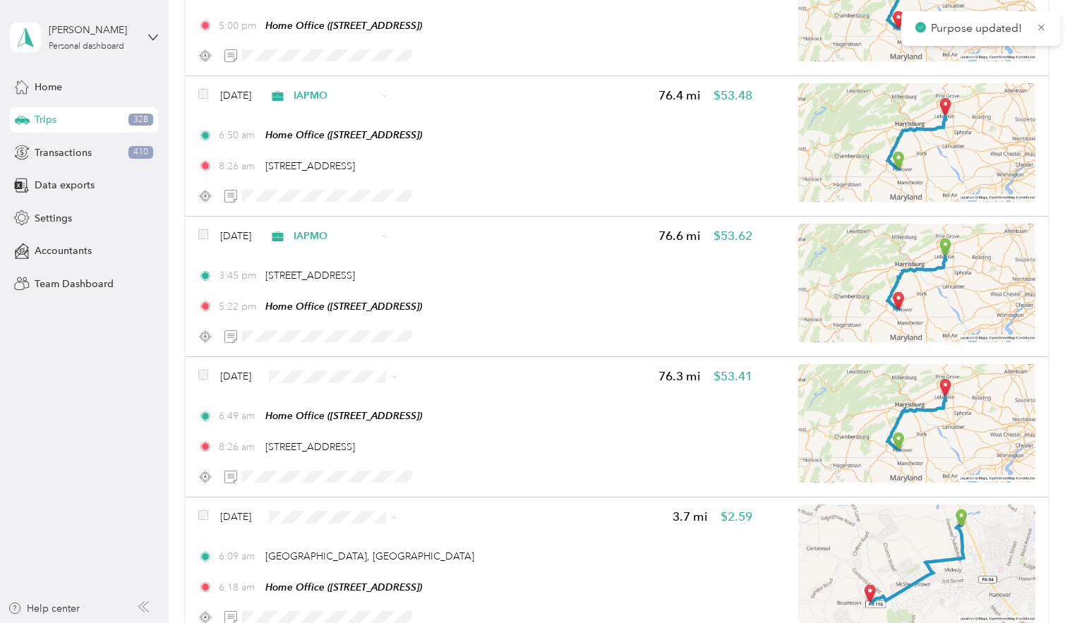
click at [343, 473] on li "IAPMO" at bounding box center [404, 484] width 227 height 25
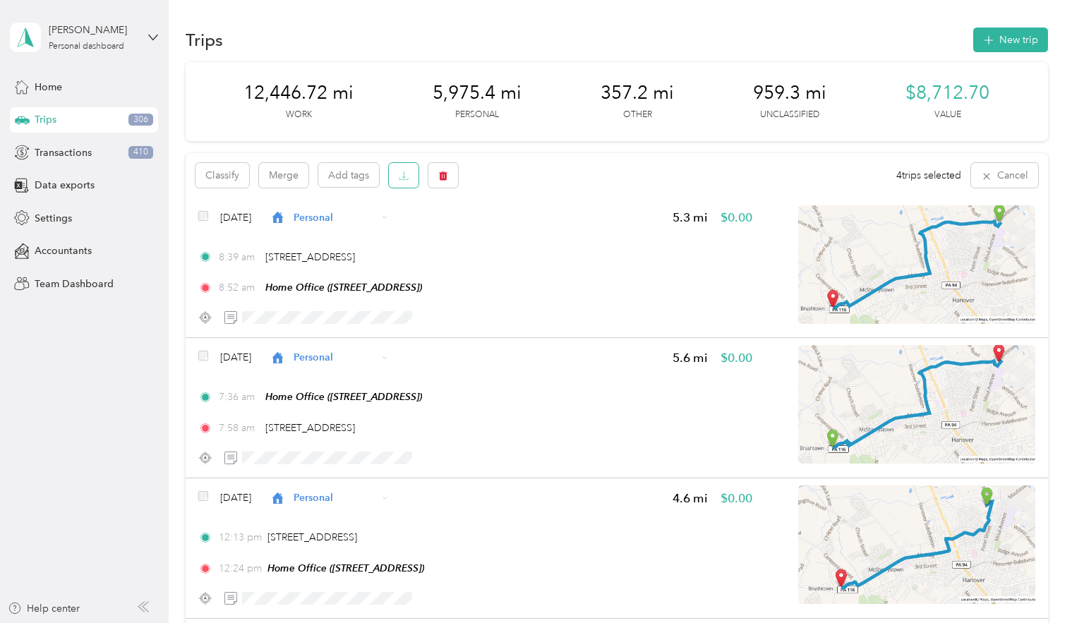
click at [407, 178] on icon "button" at bounding box center [404, 176] width 10 height 10
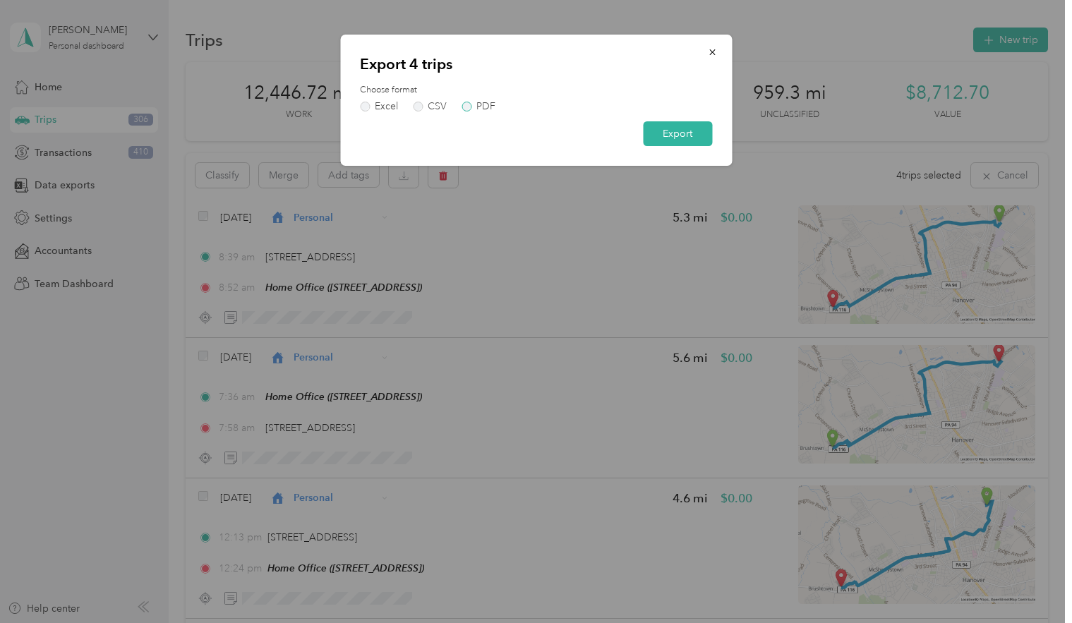
click at [489, 109] on div "PDF" at bounding box center [485, 107] width 19 height 10
click at [663, 131] on button "Export" at bounding box center [677, 133] width 69 height 25
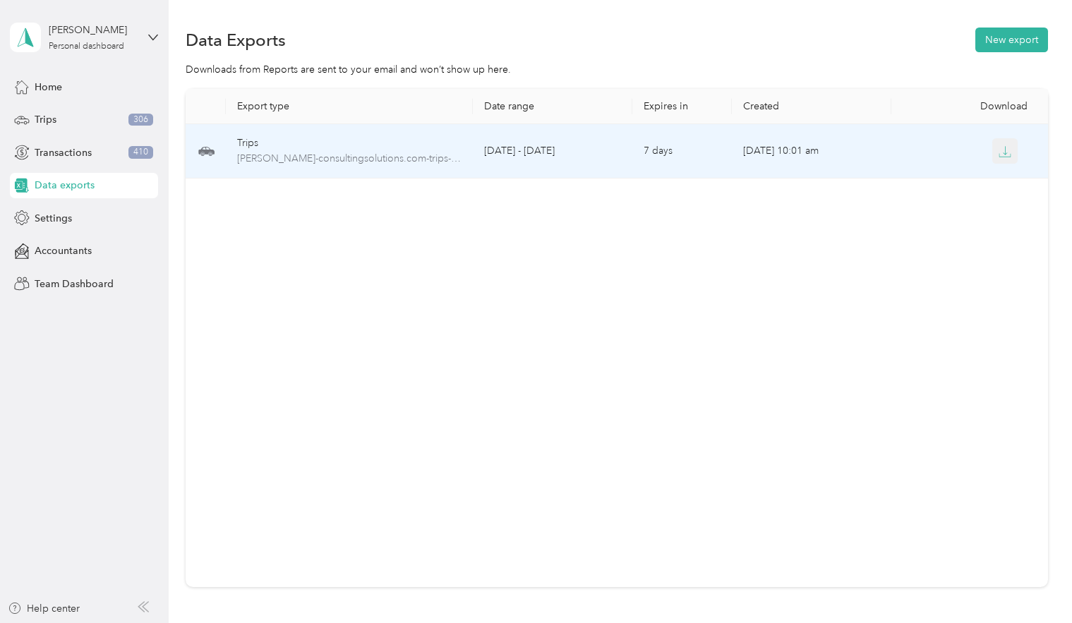
click at [1009, 152] on icon "button" at bounding box center [1004, 151] width 13 height 13
